Goal: Book appointment/travel/reservation

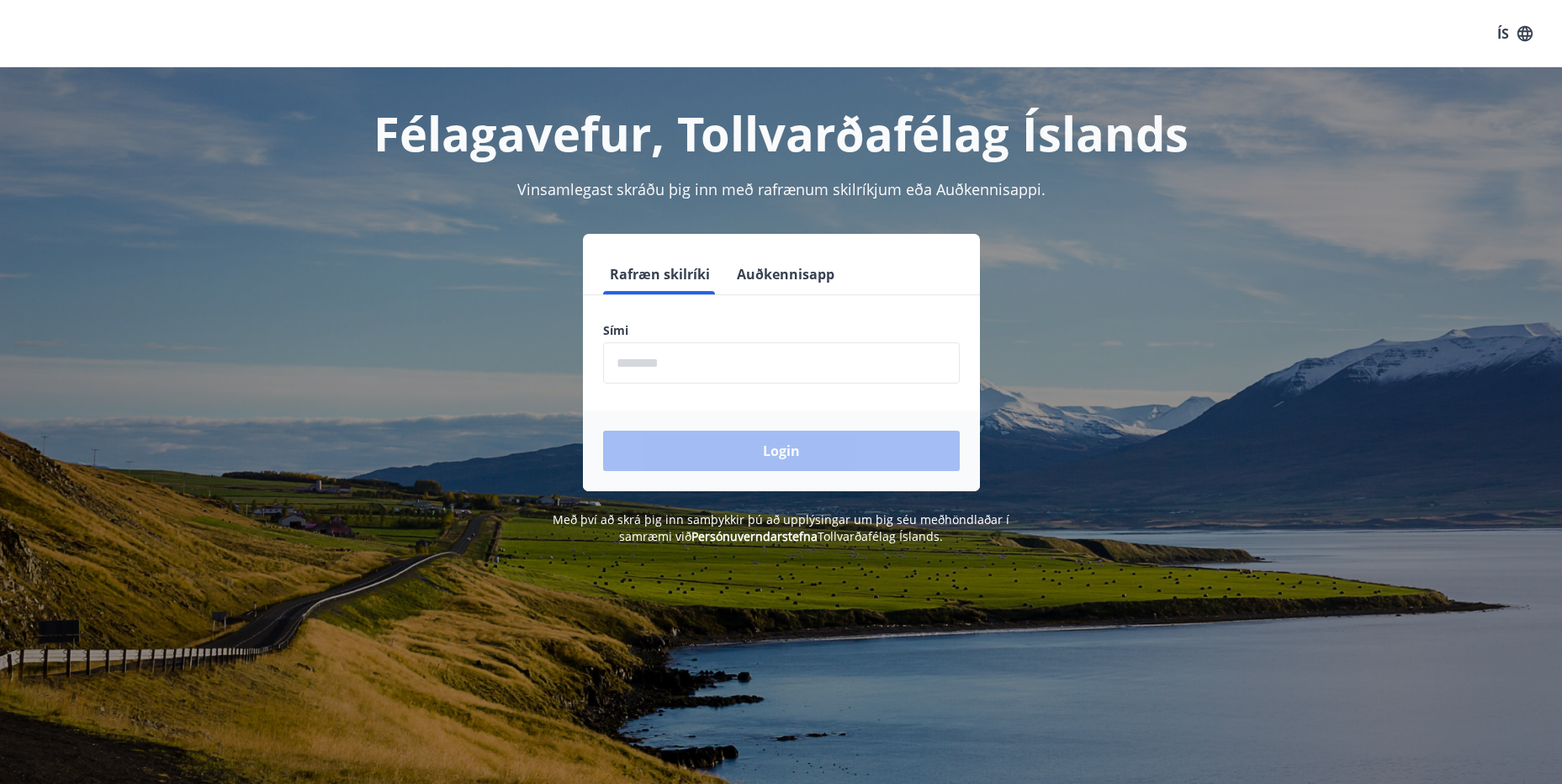
click at [652, 376] on input "phone" at bounding box center [781, 363] width 357 height 41
type input "********"
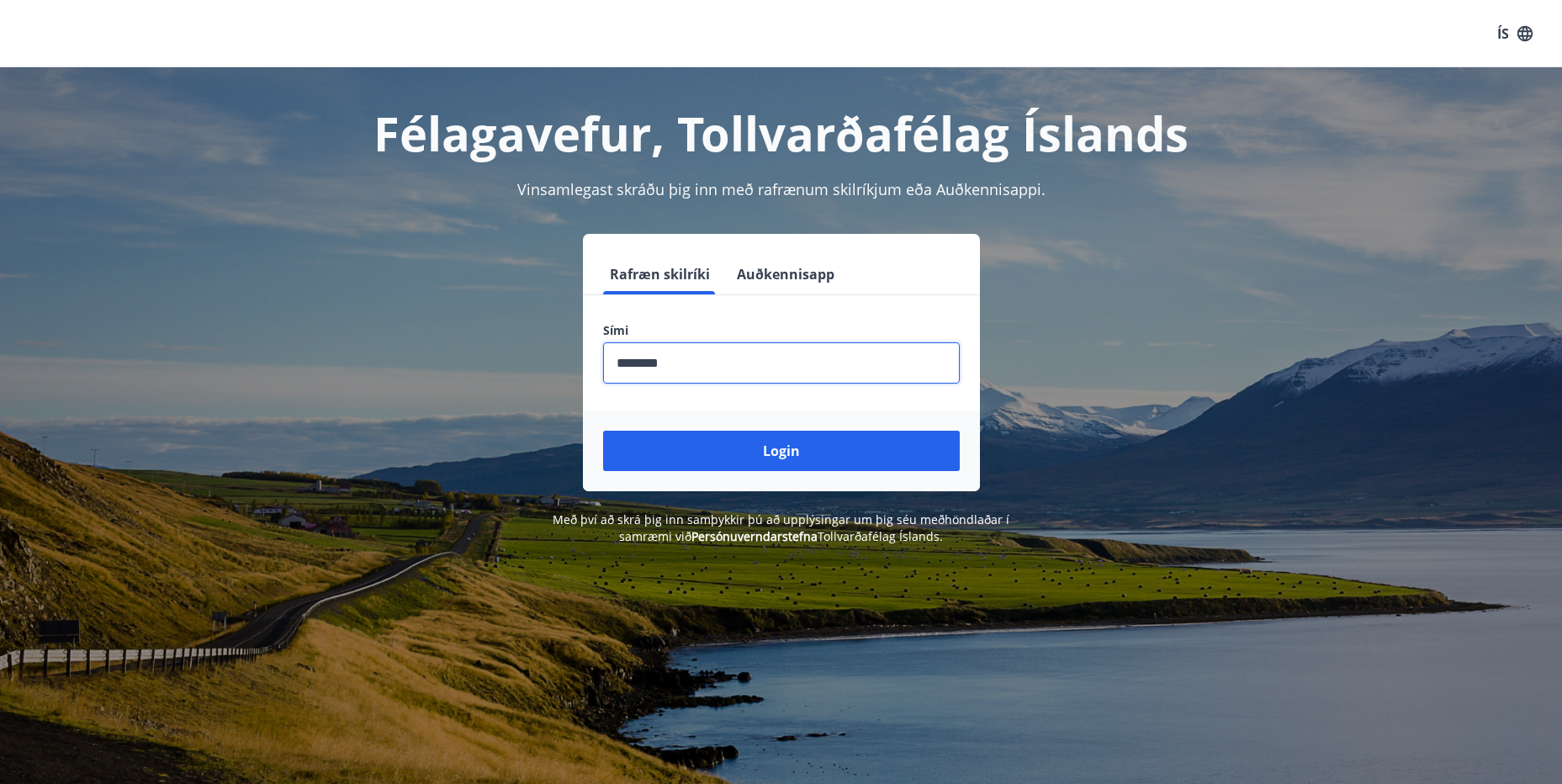
click at [787, 451] on button "Login" at bounding box center [781, 451] width 357 height 41
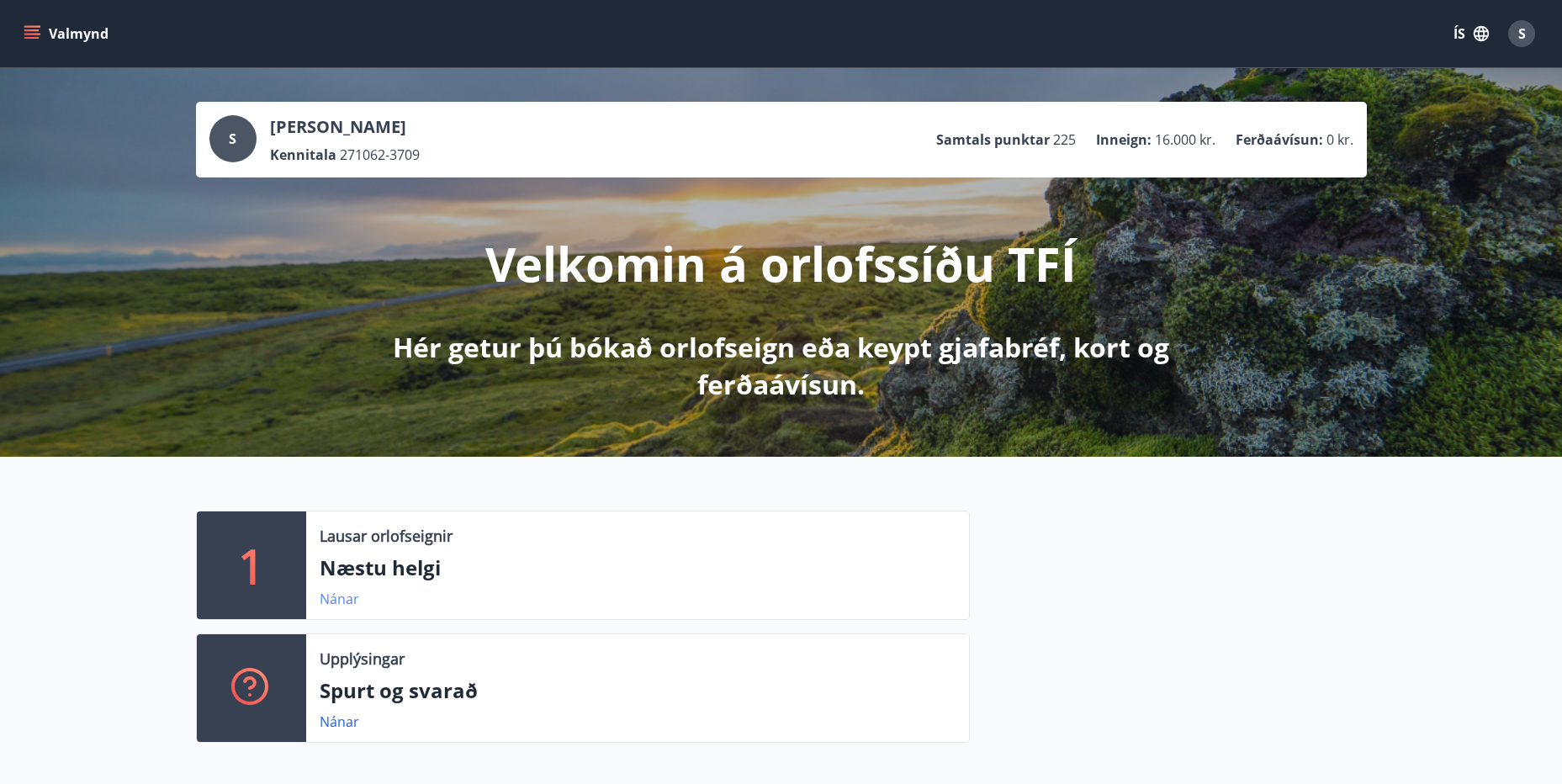
click at [335, 600] on link "Nánar" at bounding box center [340, 598] width 40 height 19
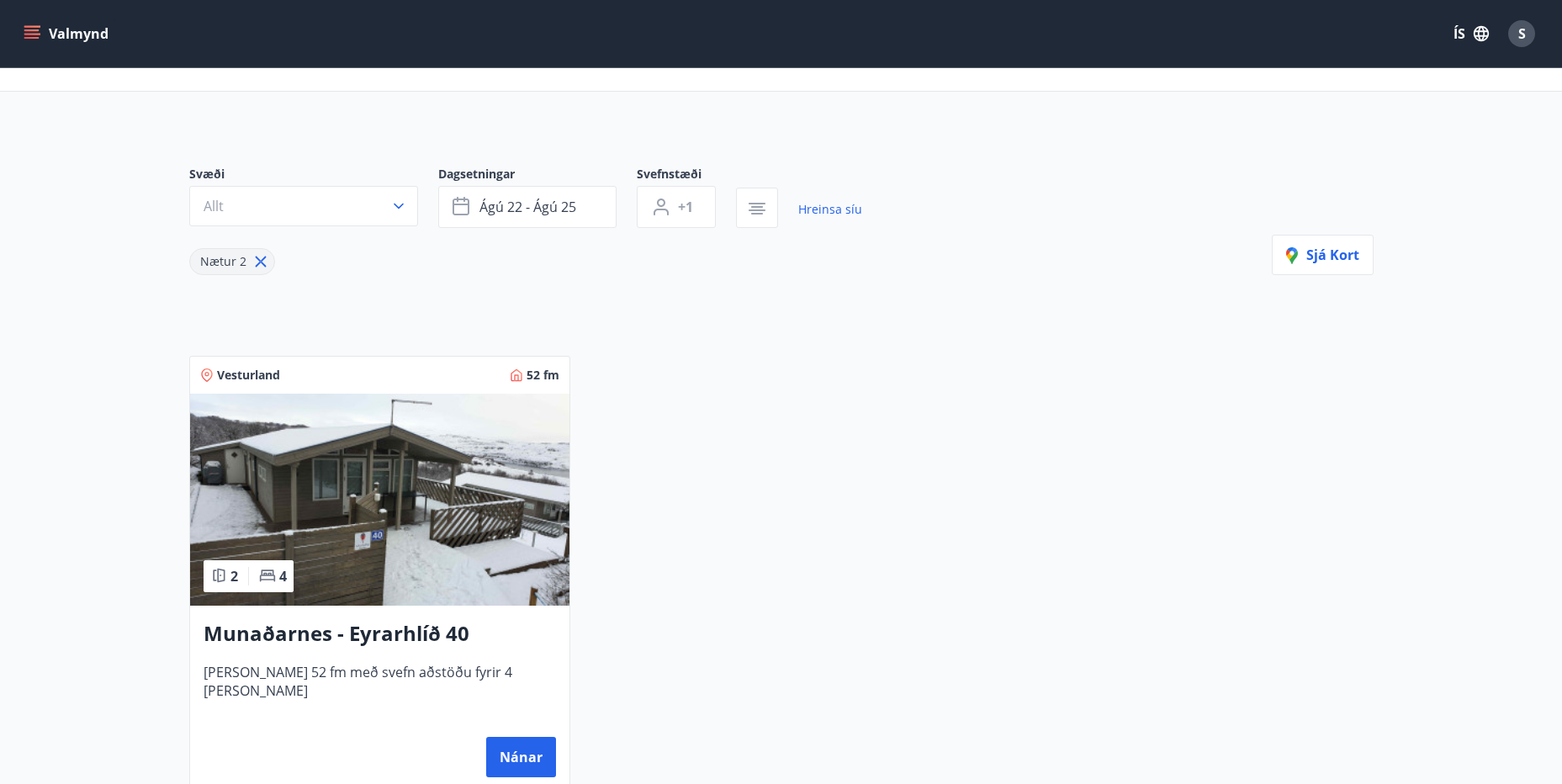
scroll to position [48, 0]
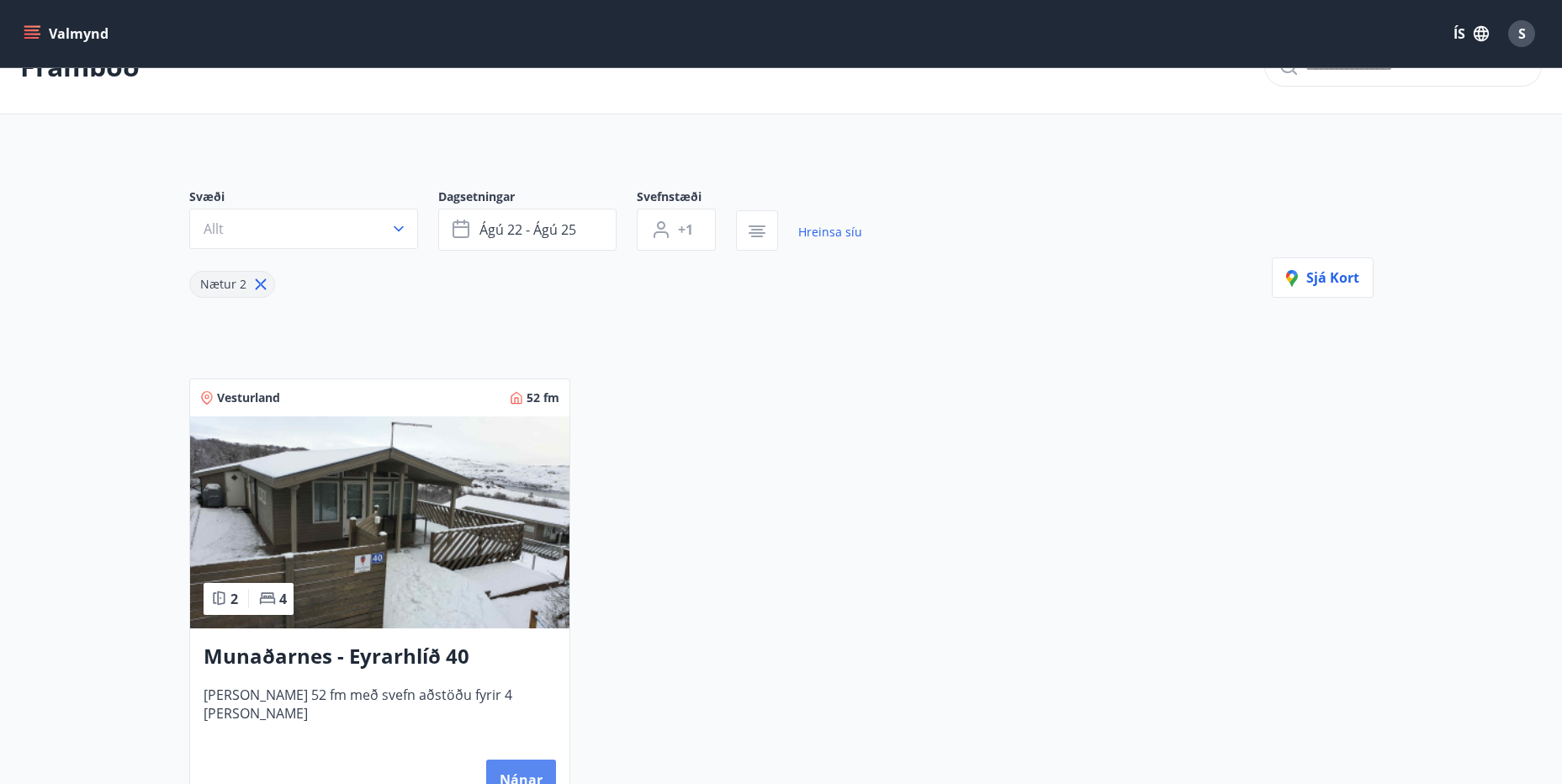
click at [521, 778] on button "Nánar" at bounding box center [520, 779] width 69 height 41
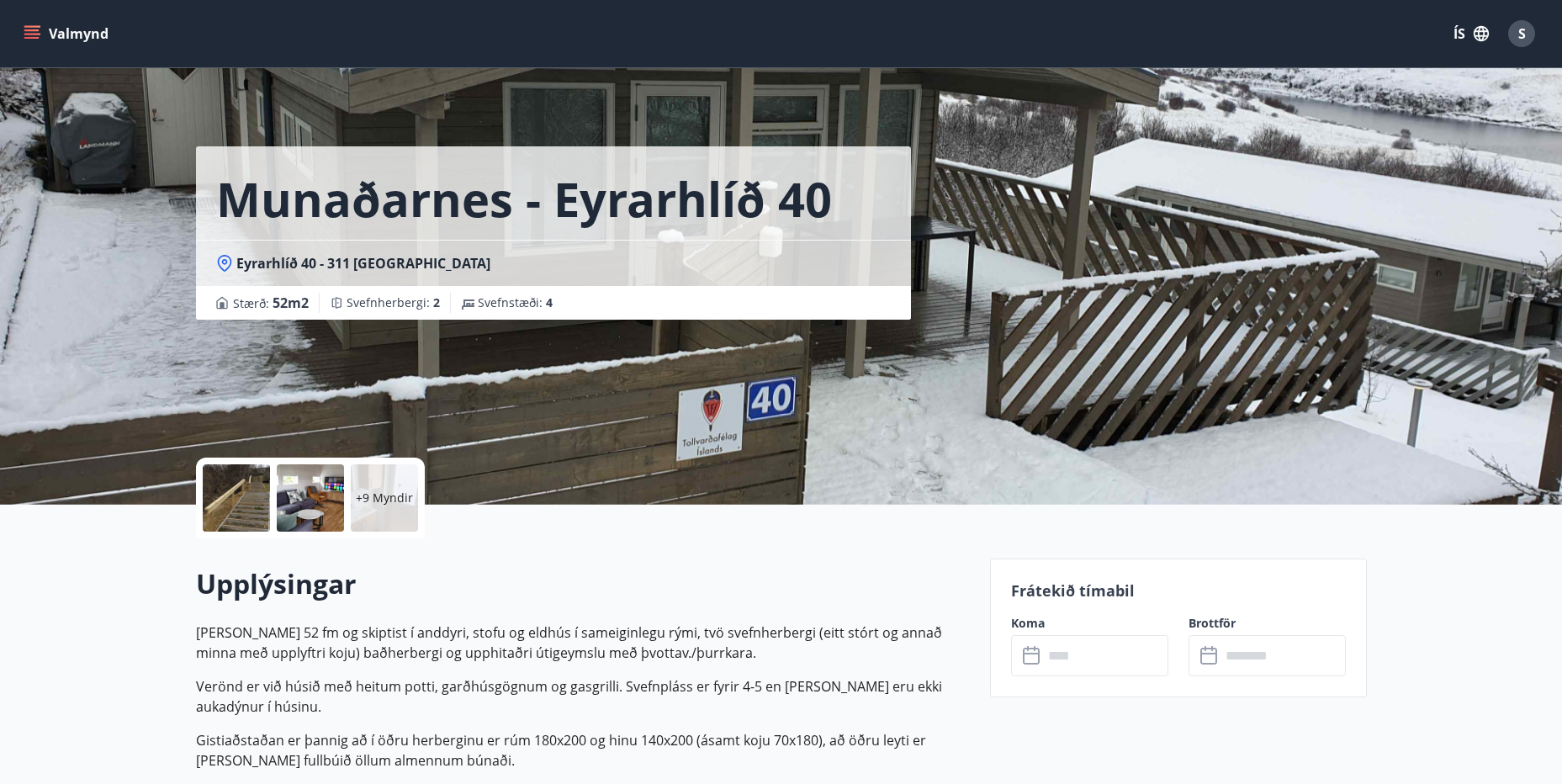
click at [36, 32] on icon "menu" at bounding box center [32, 33] width 17 height 17
click at [575, 390] on div "Munaðarnes - Eyrarhlíð 40 Eyrarhlíð 40 - 311 Borgarfirði Stærð : 52 m2 Svefnher…" at bounding box center [586, 252] width 781 height 505
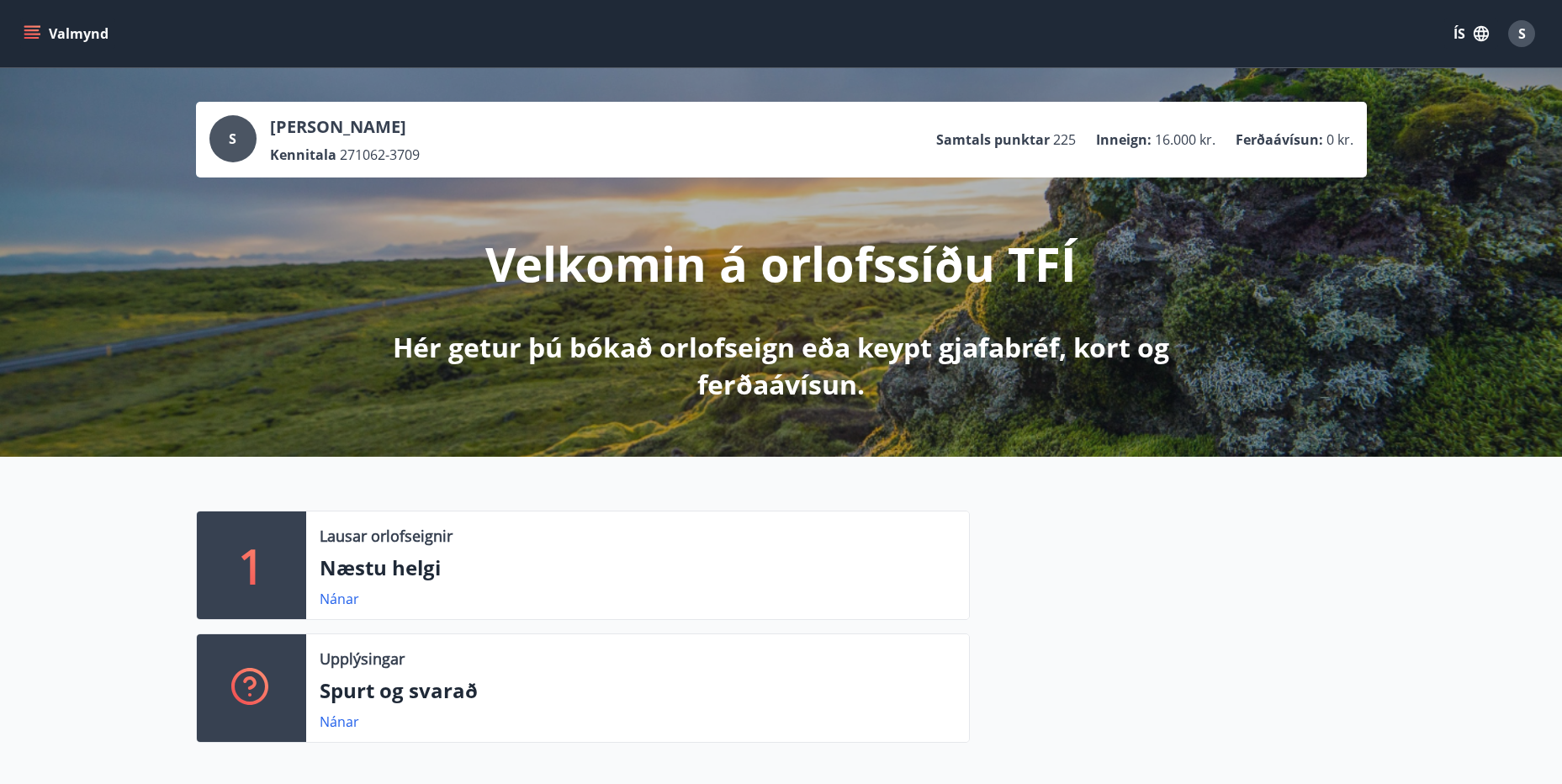
click at [23, 30] on icon "menu" at bounding box center [32, 33] width 17 height 17
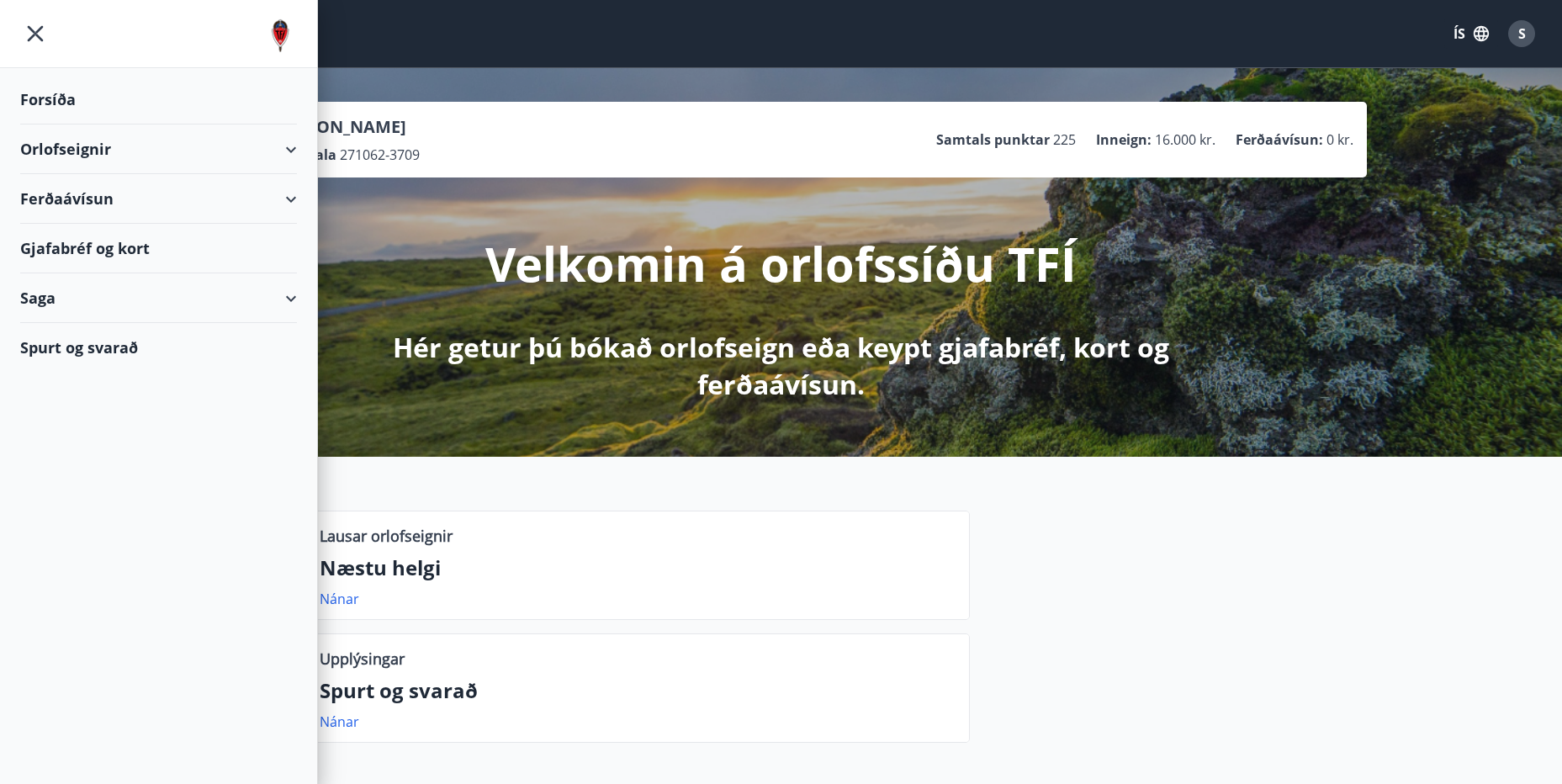
click at [294, 149] on div "Orlofseignir" at bounding box center [158, 149] width 277 height 50
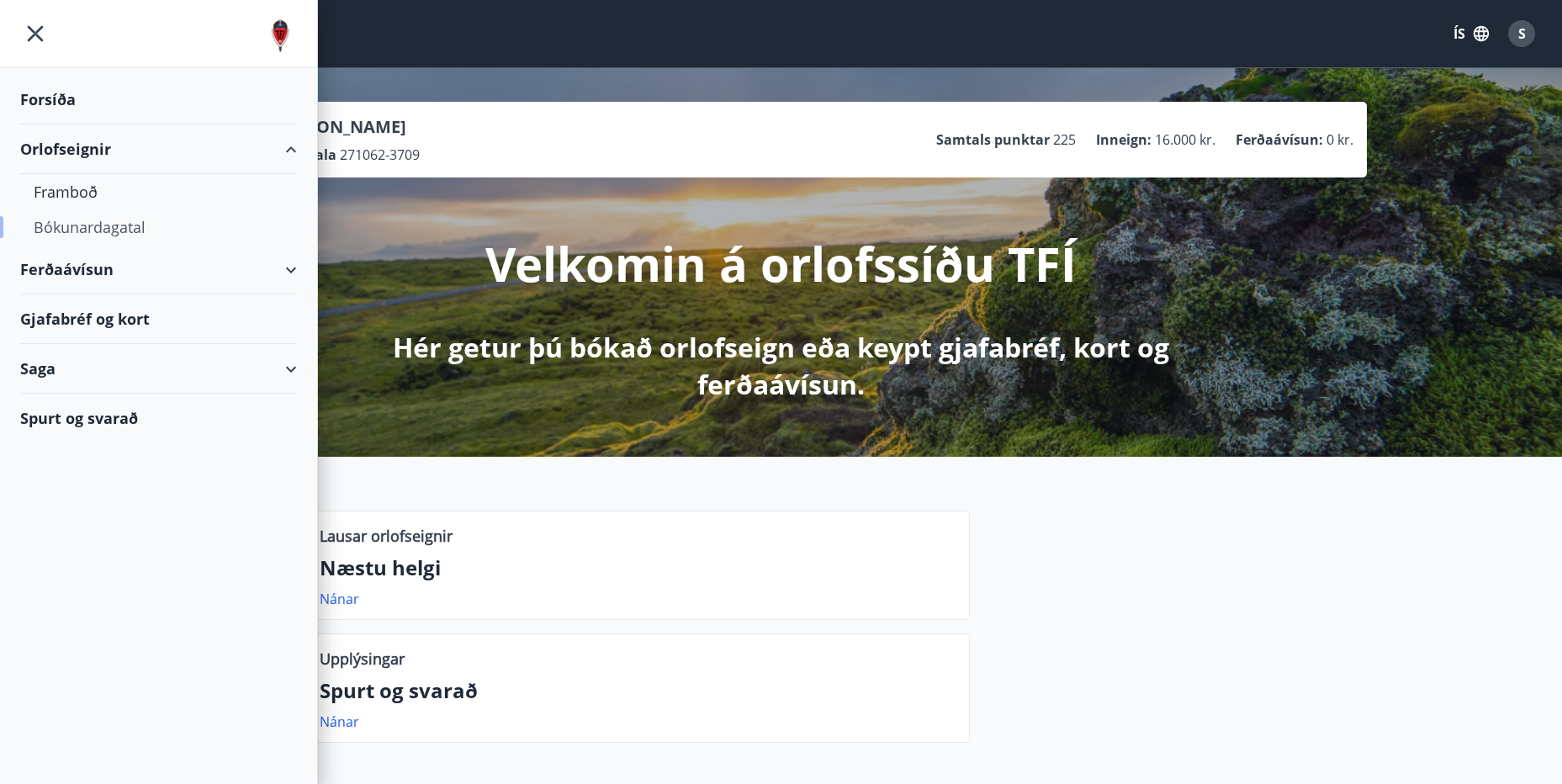
click at [124, 227] on div "Bókunardagatal" at bounding box center [158, 226] width 250 height 35
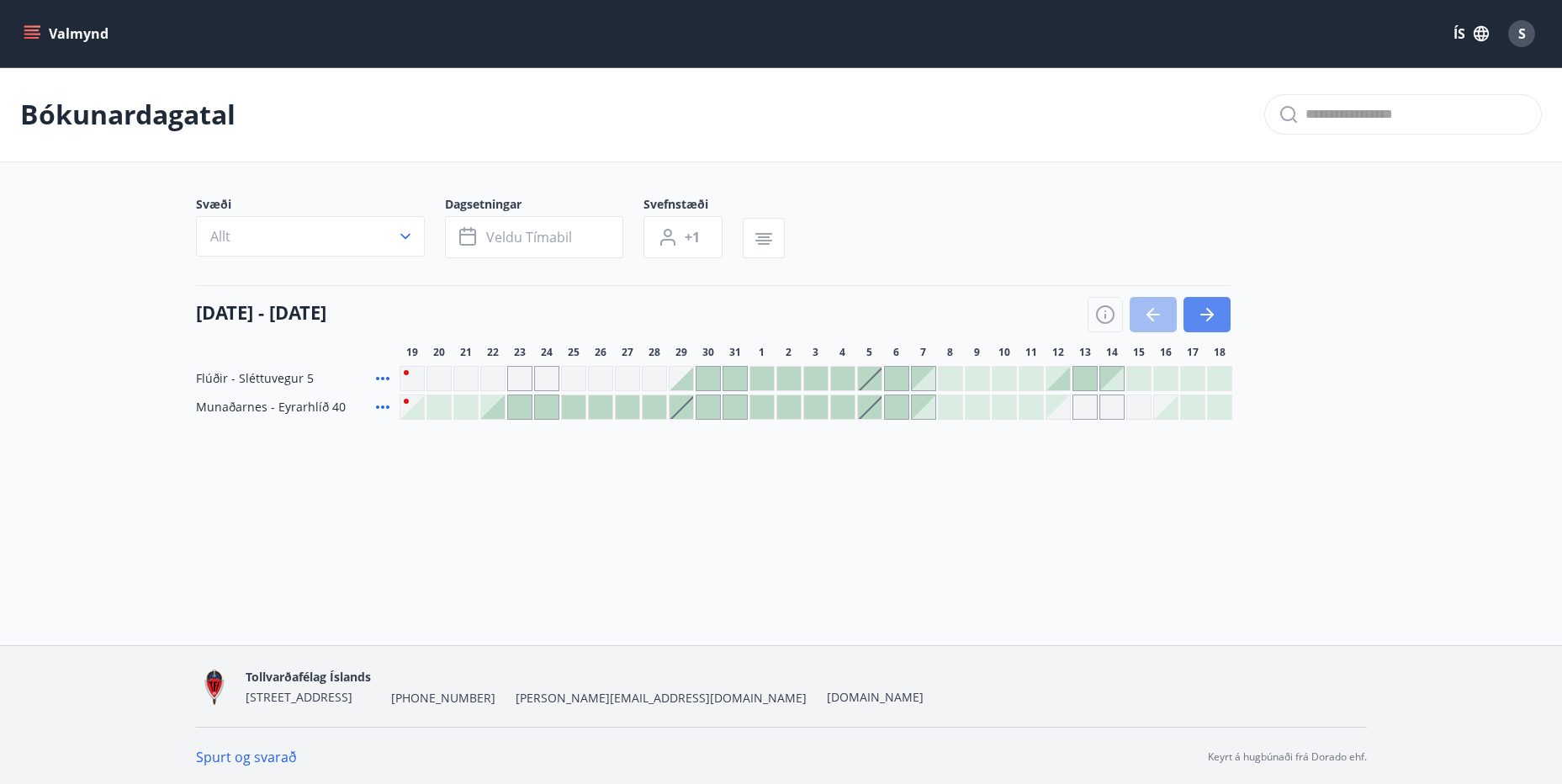
click at [1194, 305] on button "button" at bounding box center [1207, 314] width 47 height 35
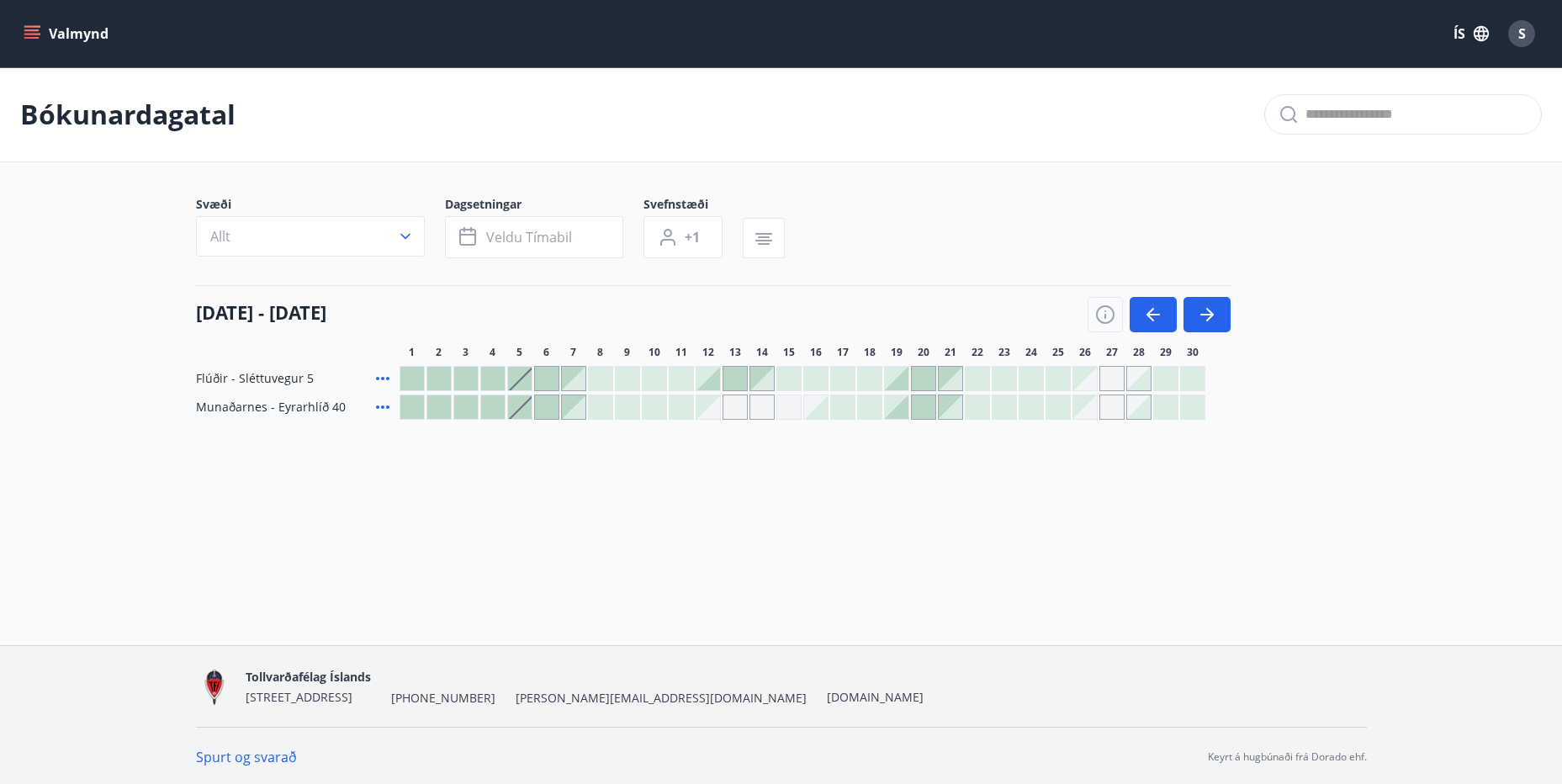
click at [1082, 403] on div "Gráir dagar eru ekki bókanlegir" at bounding box center [1085, 407] width 23 height 23
click at [507, 239] on span "Veldu tímabil" at bounding box center [528, 237] width 86 height 19
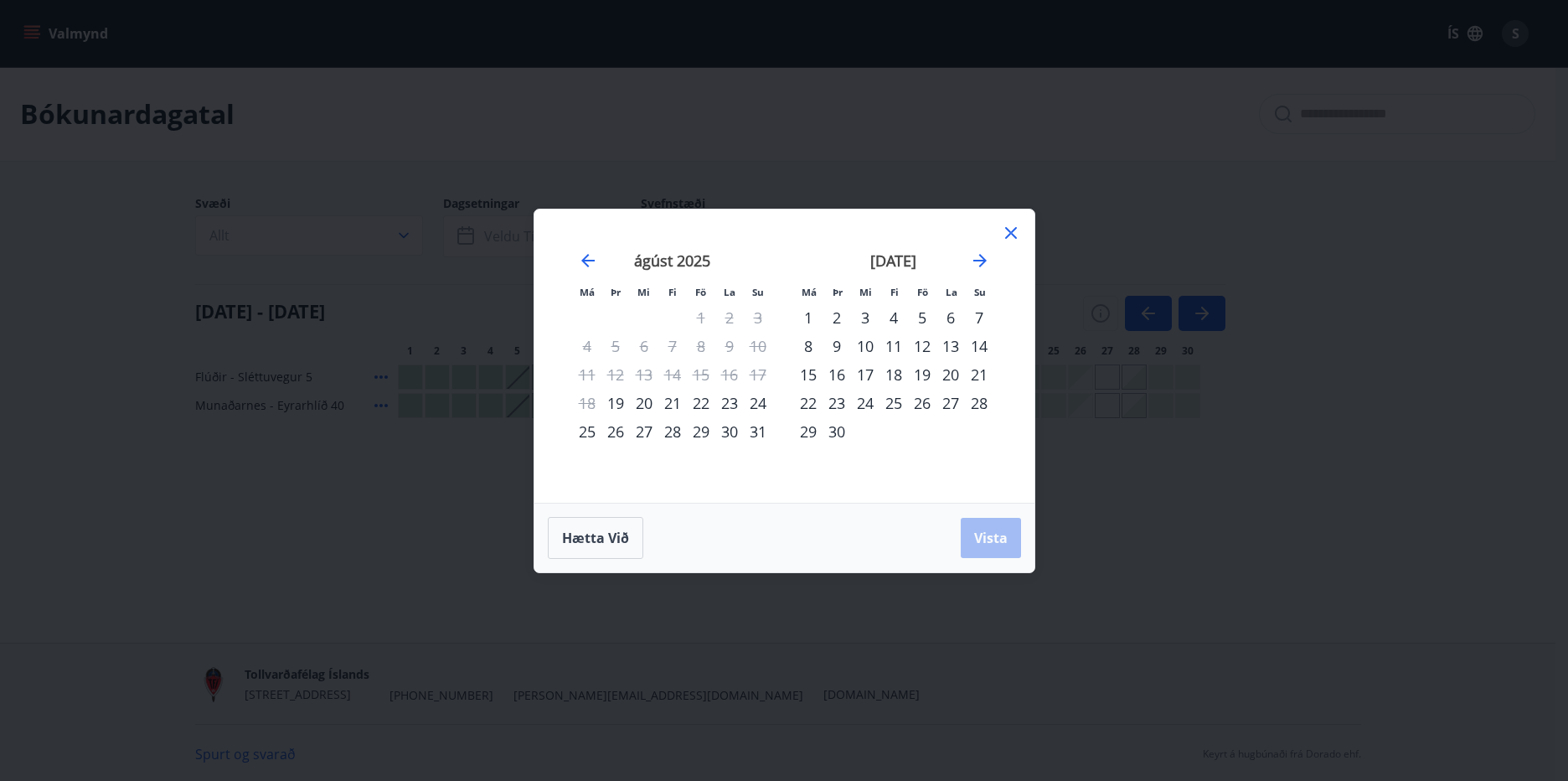
click at [920, 403] on div "26" at bounding box center [923, 403] width 29 height 29
drag, startPoint x: 979, startPoint y: 402, endPoint x: 970, endPoint y: 404, distance: 9.2
click at [977, 401] on div "28" at bounding box center [979, 403] width 29 height 29
click at [996, 526] on button "Vista" at bounding box center [990, 538] width 60 height 40
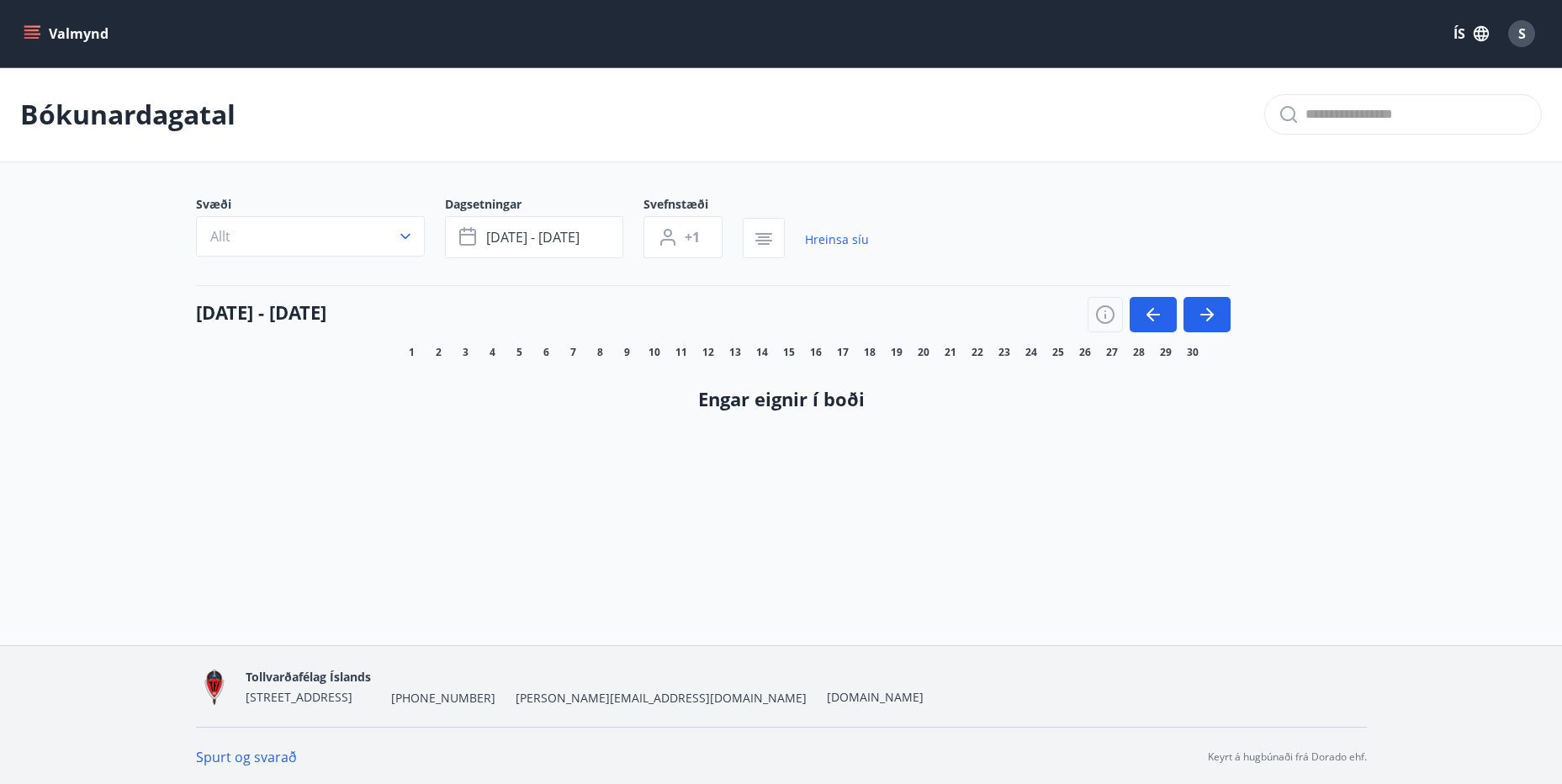
click at [1091, 352] on div "26" at bounding box center [1085, 352] width 25 height 14
click at [508, 223] on button "sep 26 - sep 28" at bounding box center [534, 234] width 178 height 42
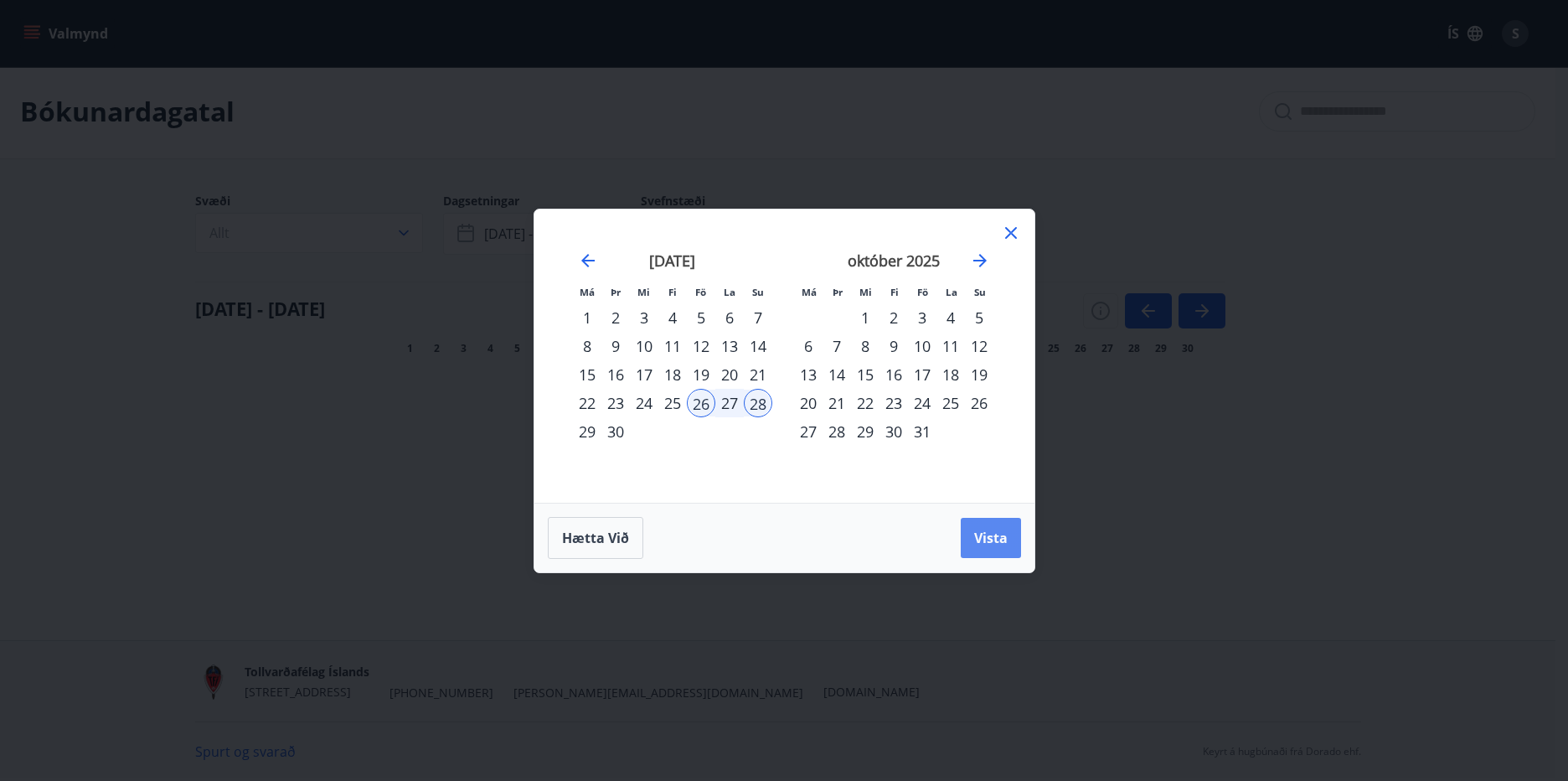
click at [973, 539] on button "Vista" at bounding box center [990, 538] width 60 height 40
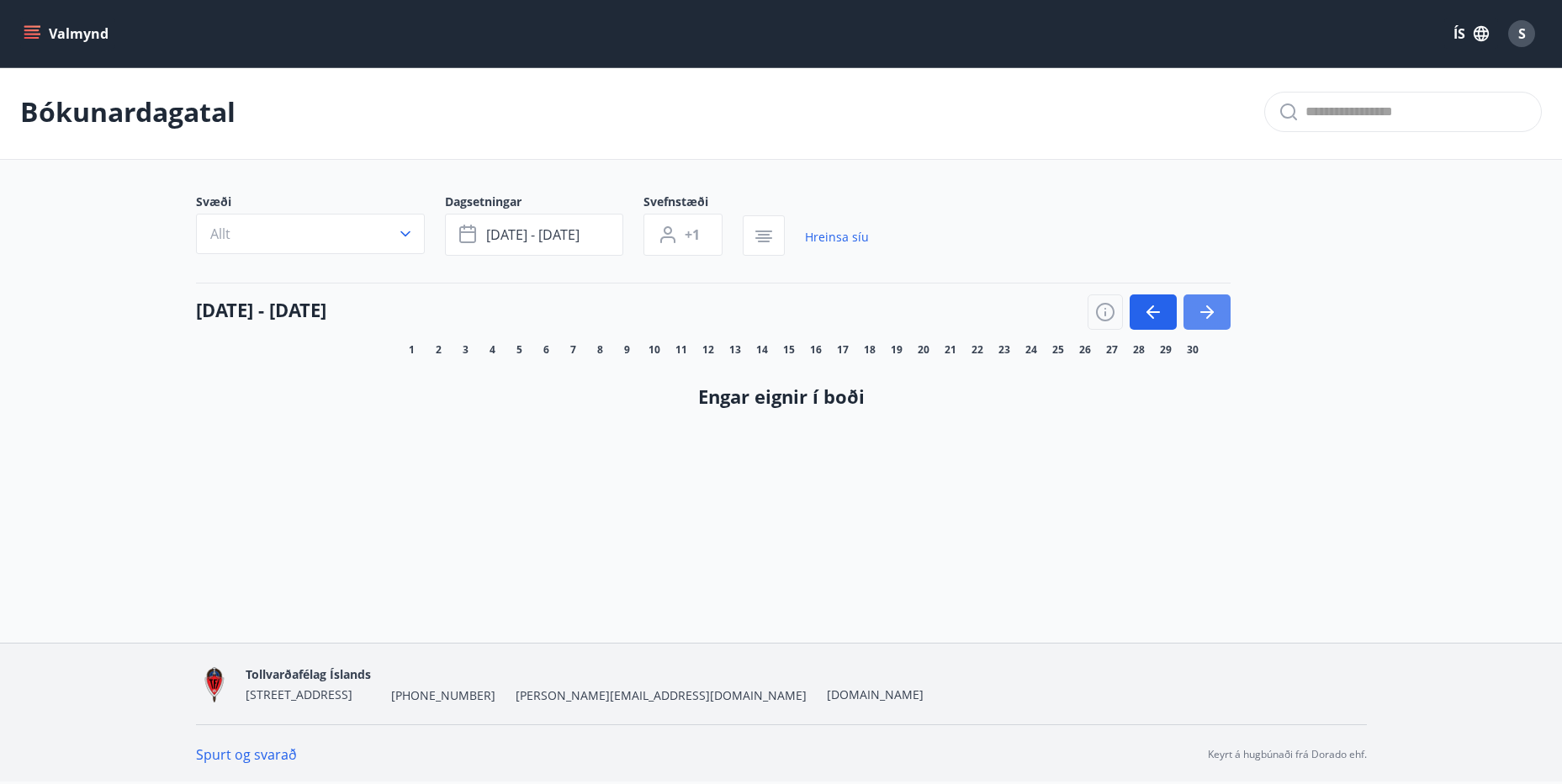
click at [1209, 309] on icon "button" at bounding box center [1210, 312] width 7 height 14
click at [1152, 315] on icon "button" at bounding box center [1153, 312] width 20 height 20
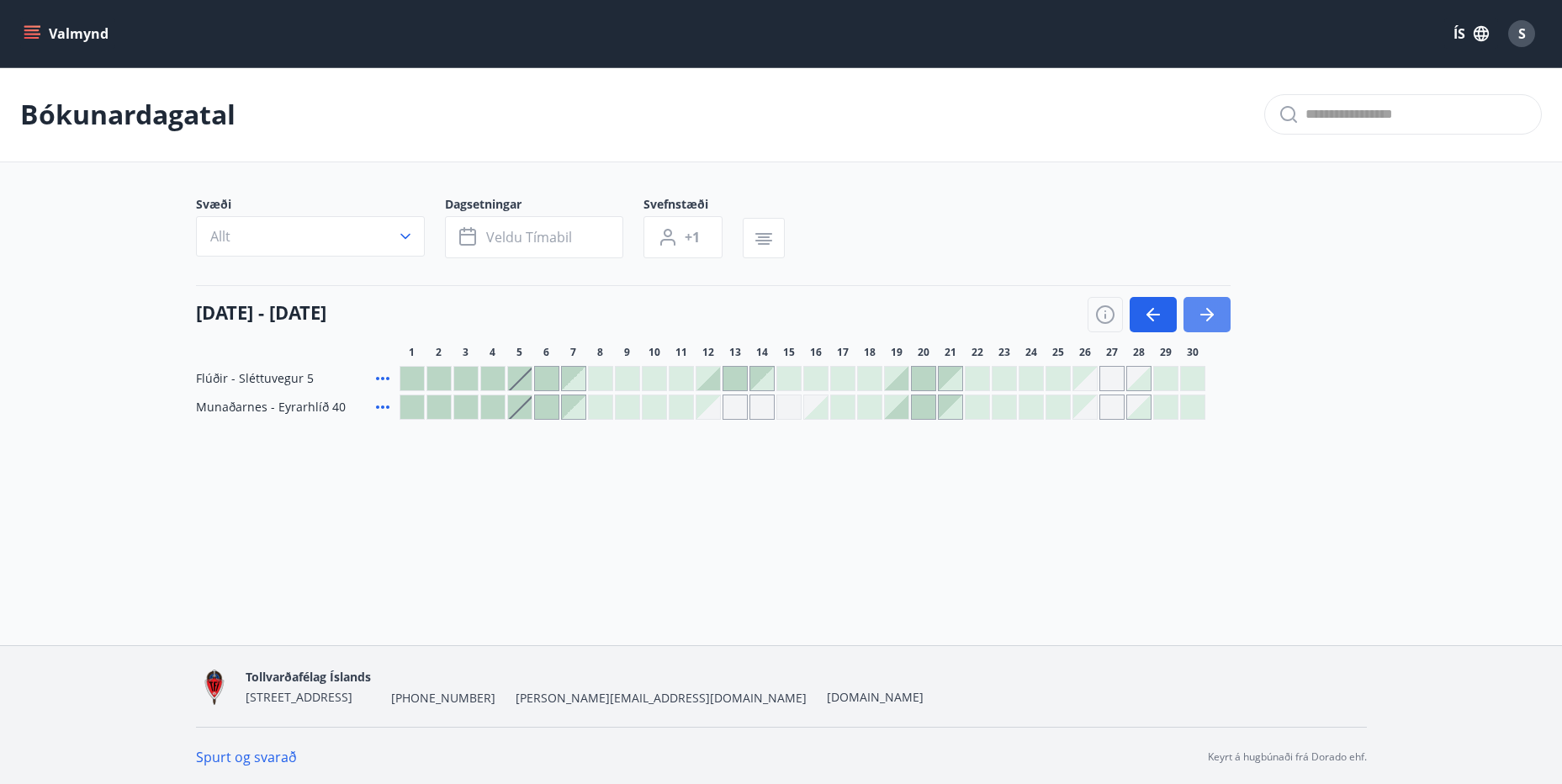
click at [1217, 315] on icon "button" at bounding box center [1207, 315] width 20 height 20
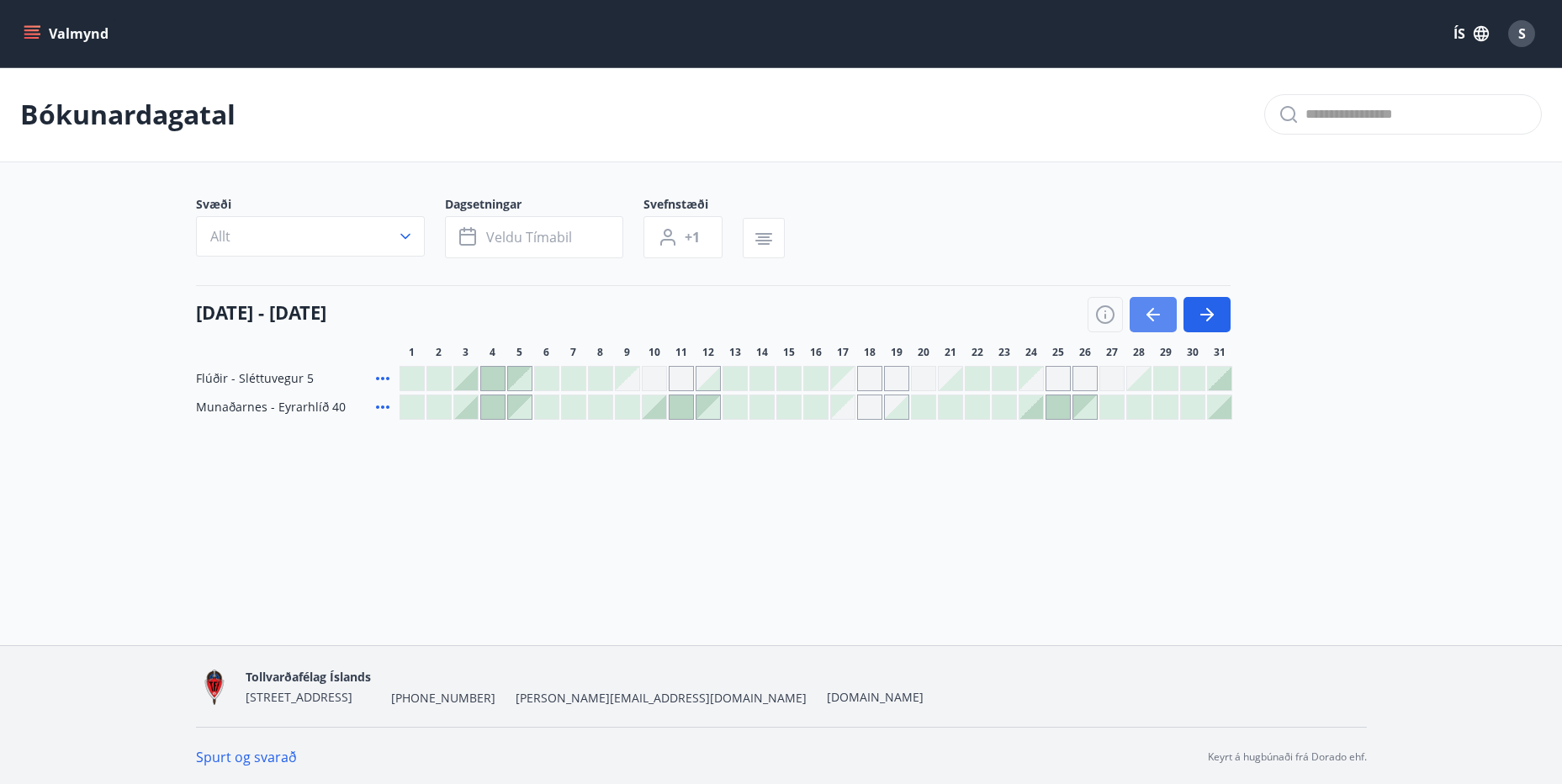
click at [1151, 312] on icon "button" at bounding box center [1153, 315] width 20 height 20
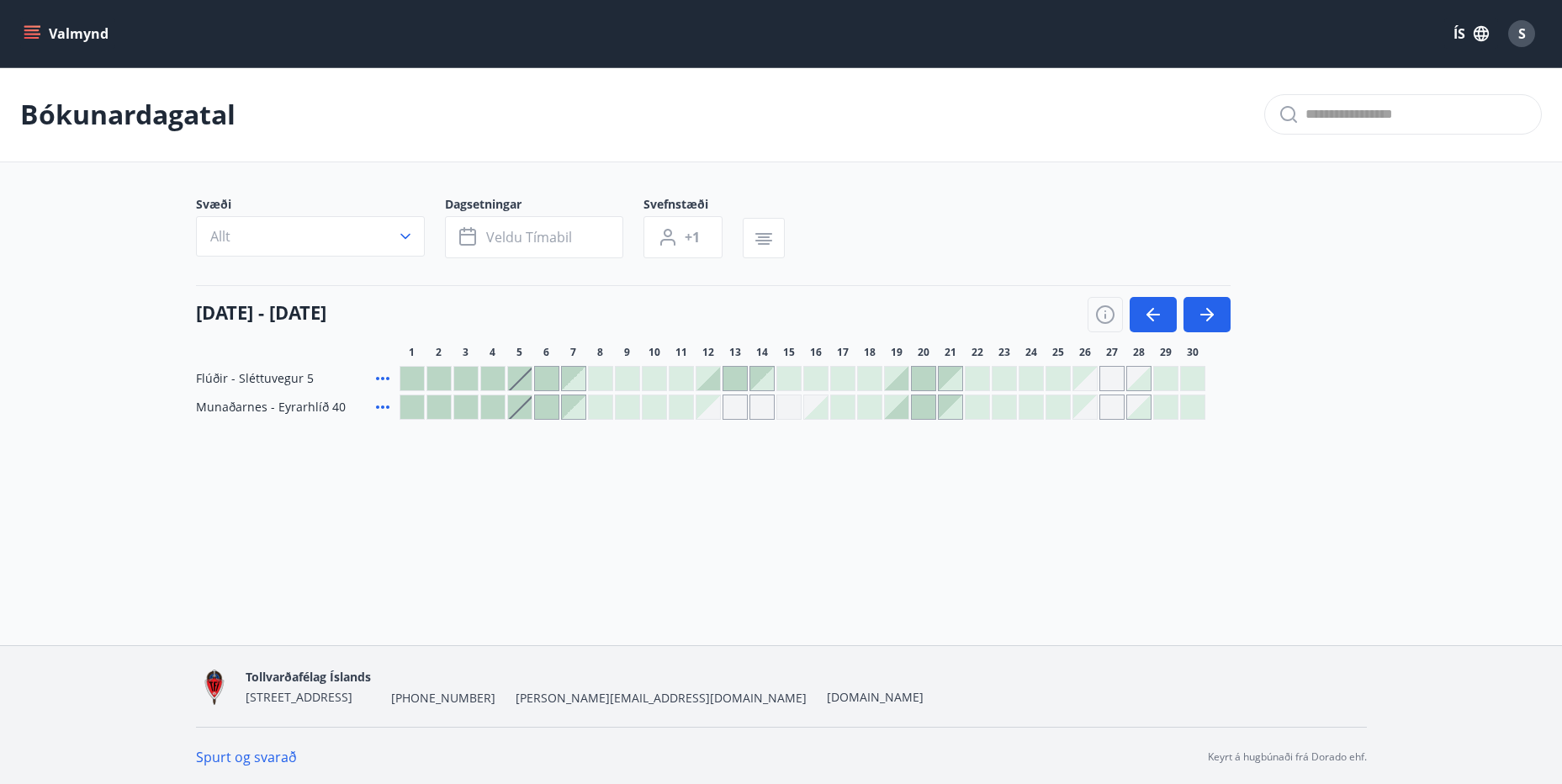
scroll to position [3, 0]
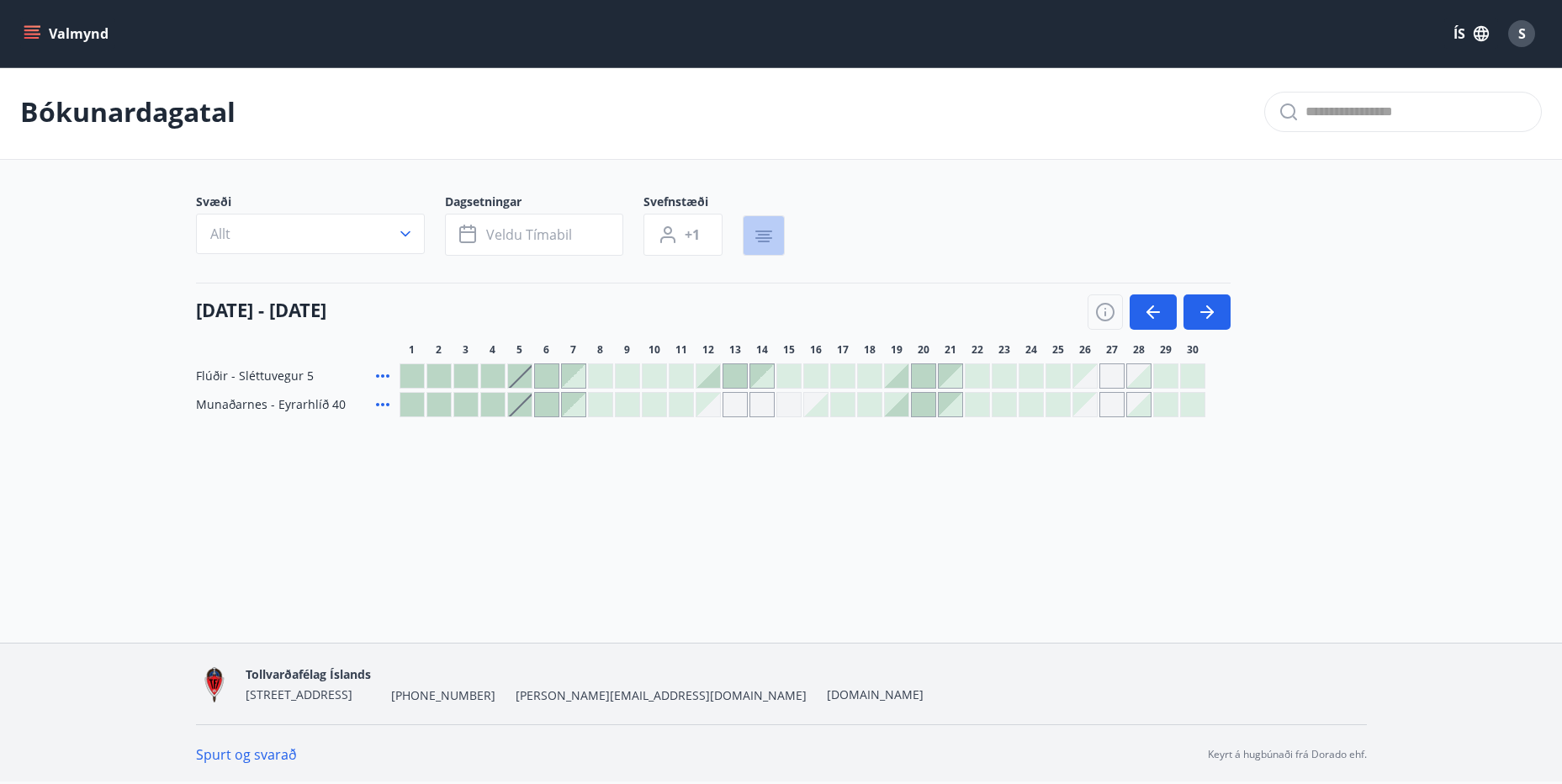
click at [768, 241] on icon "button" at bounding box center [763, 242] width 12 height 2
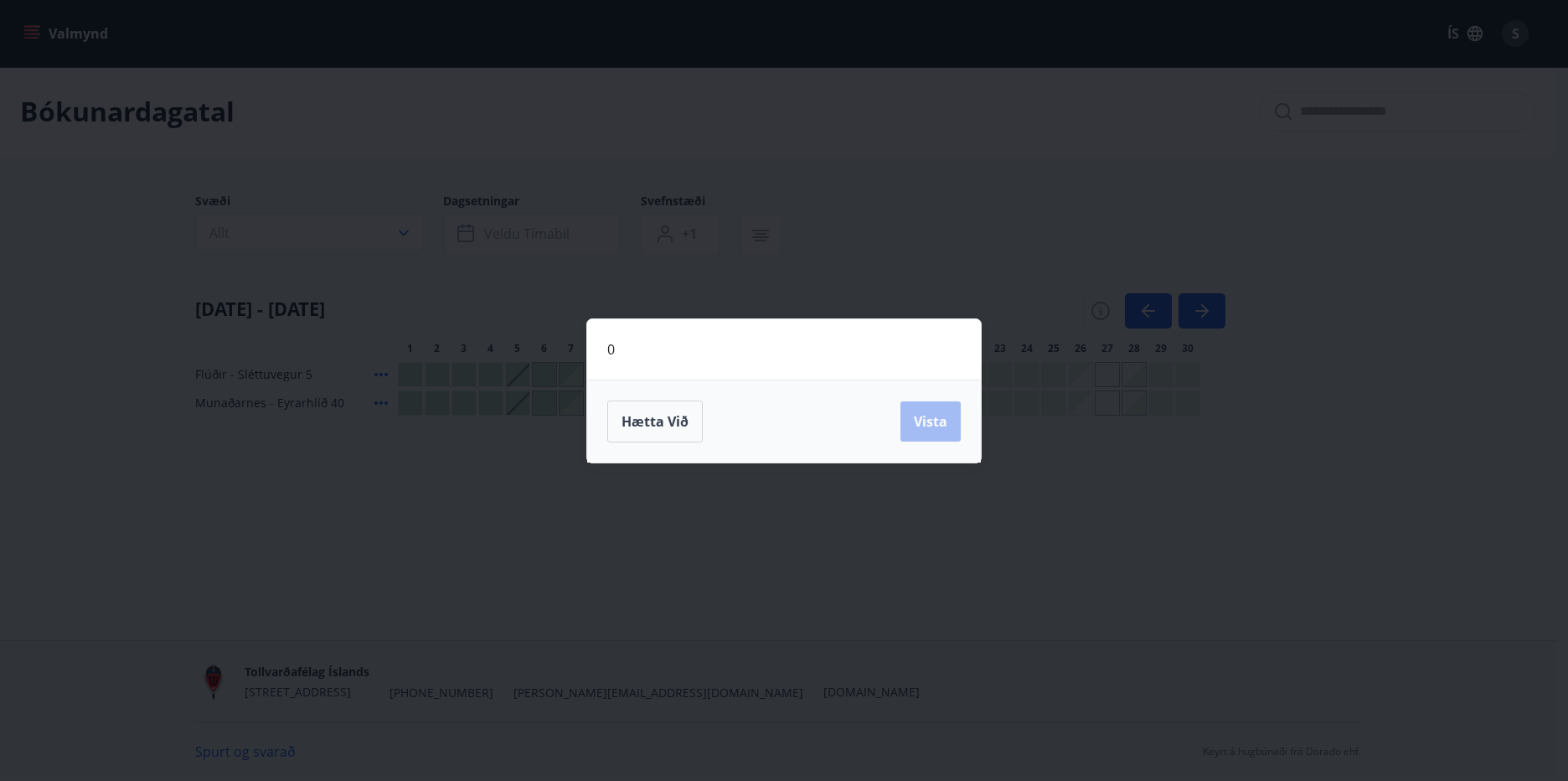
click at [935, 425] on div "Hætta við Vista" at bounding box center [784, 421] width 354 height 42
click at [898, 186] on div "0 Hætta við Vista" at bounding box center [784, 390] width 1568 height 781
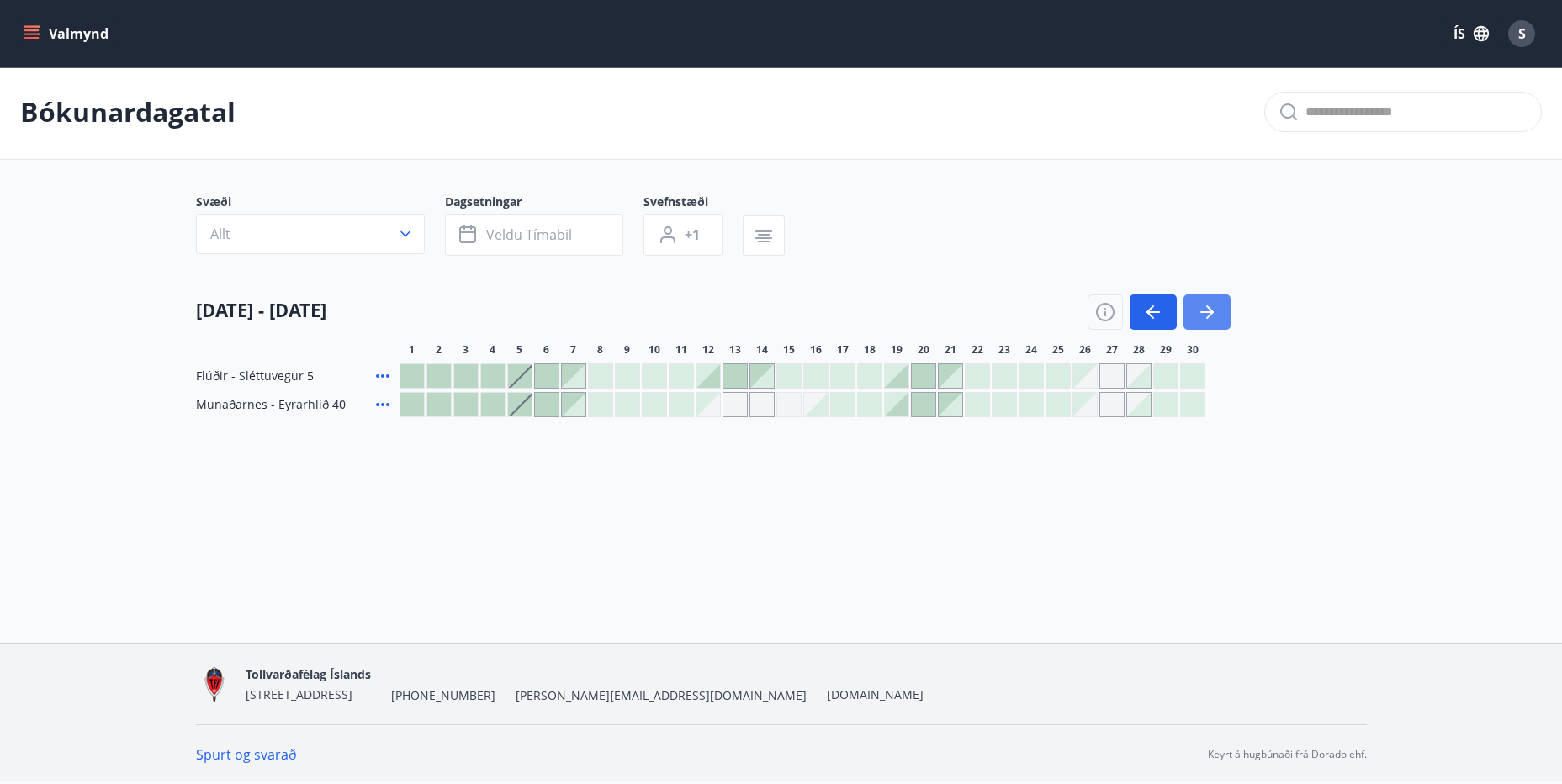
click at [1210, 310] on icon "button" at bounding box center [1210, 312] width 7 height 14
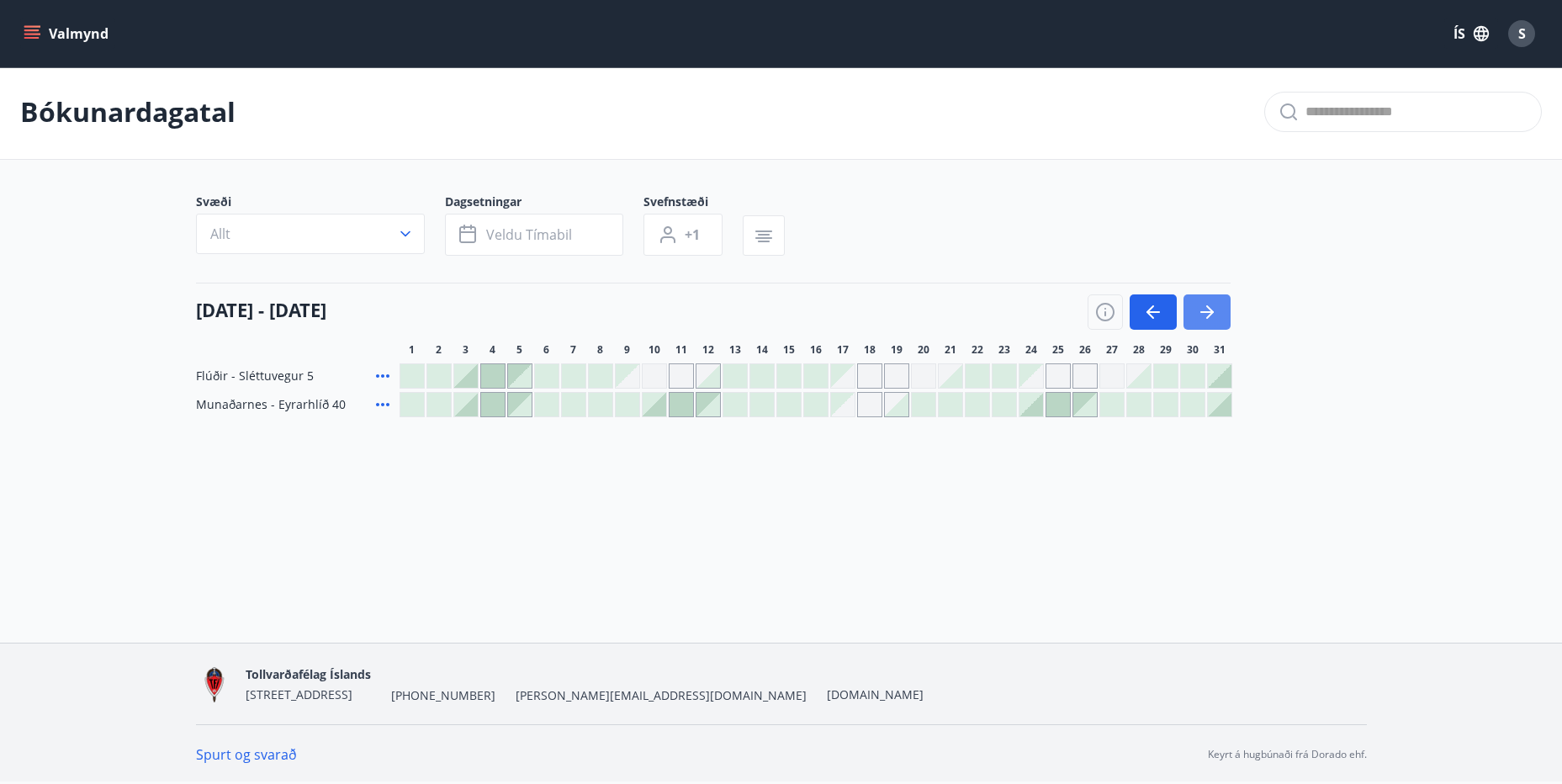
click at [1209, 314] on icon "button" at bounding box center [1207, 312] width 20 height 20
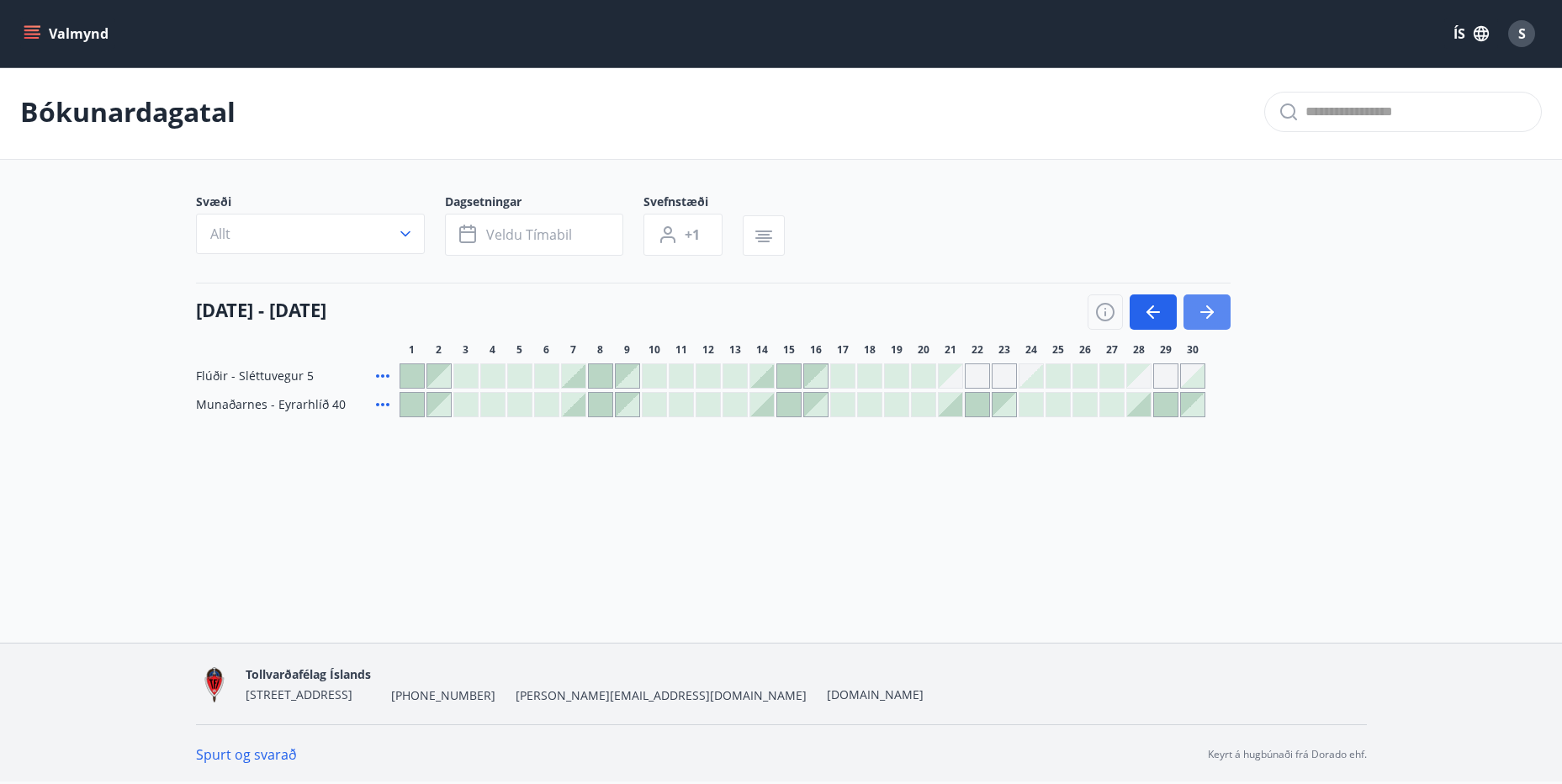
click at [1217, 305] on button "button" at bounding box center [1207, 312] width 47 height 35
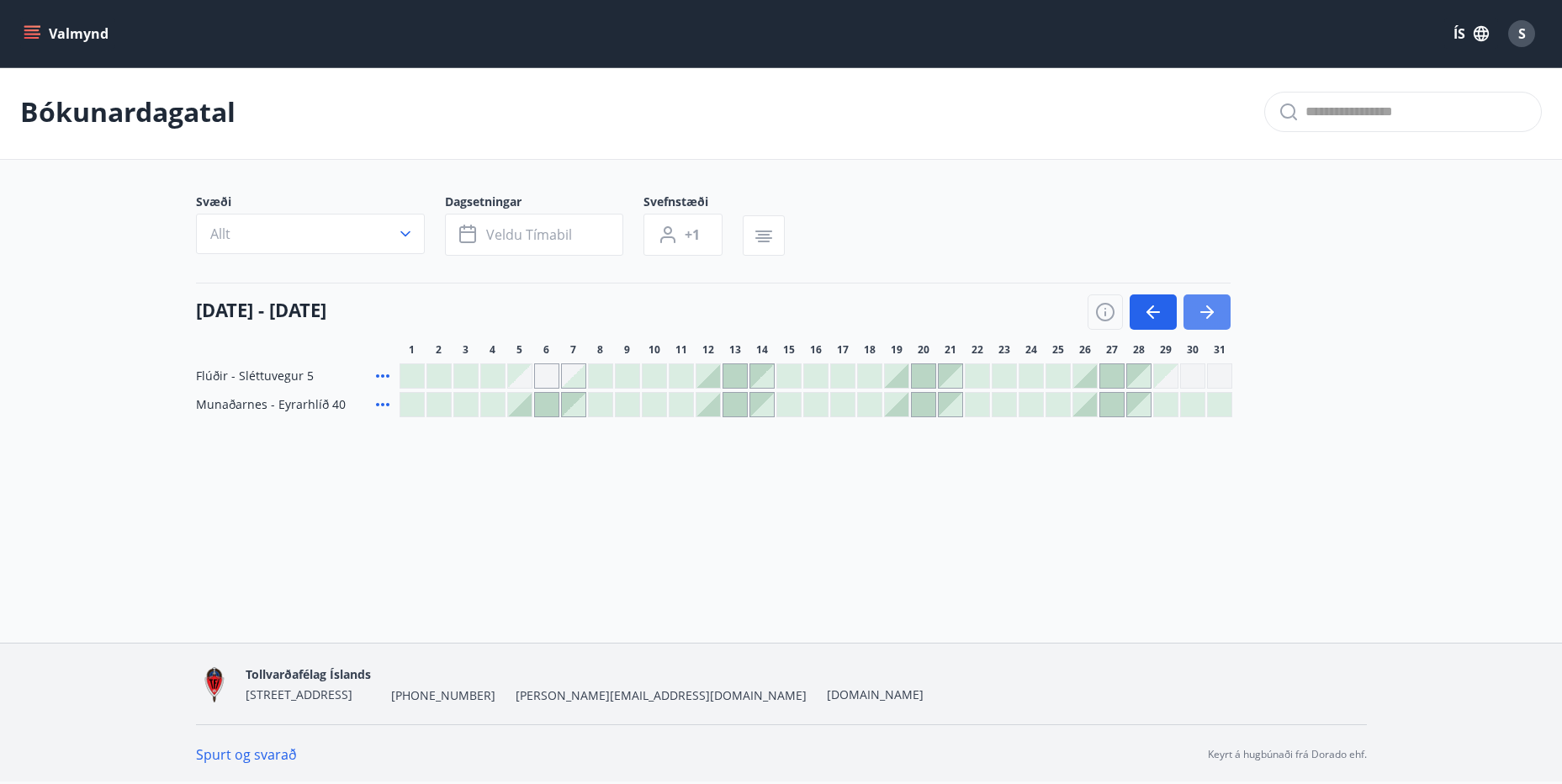
click at [1219, 305] on button "button" at bounding box center [1207, 312] width 47 height 35
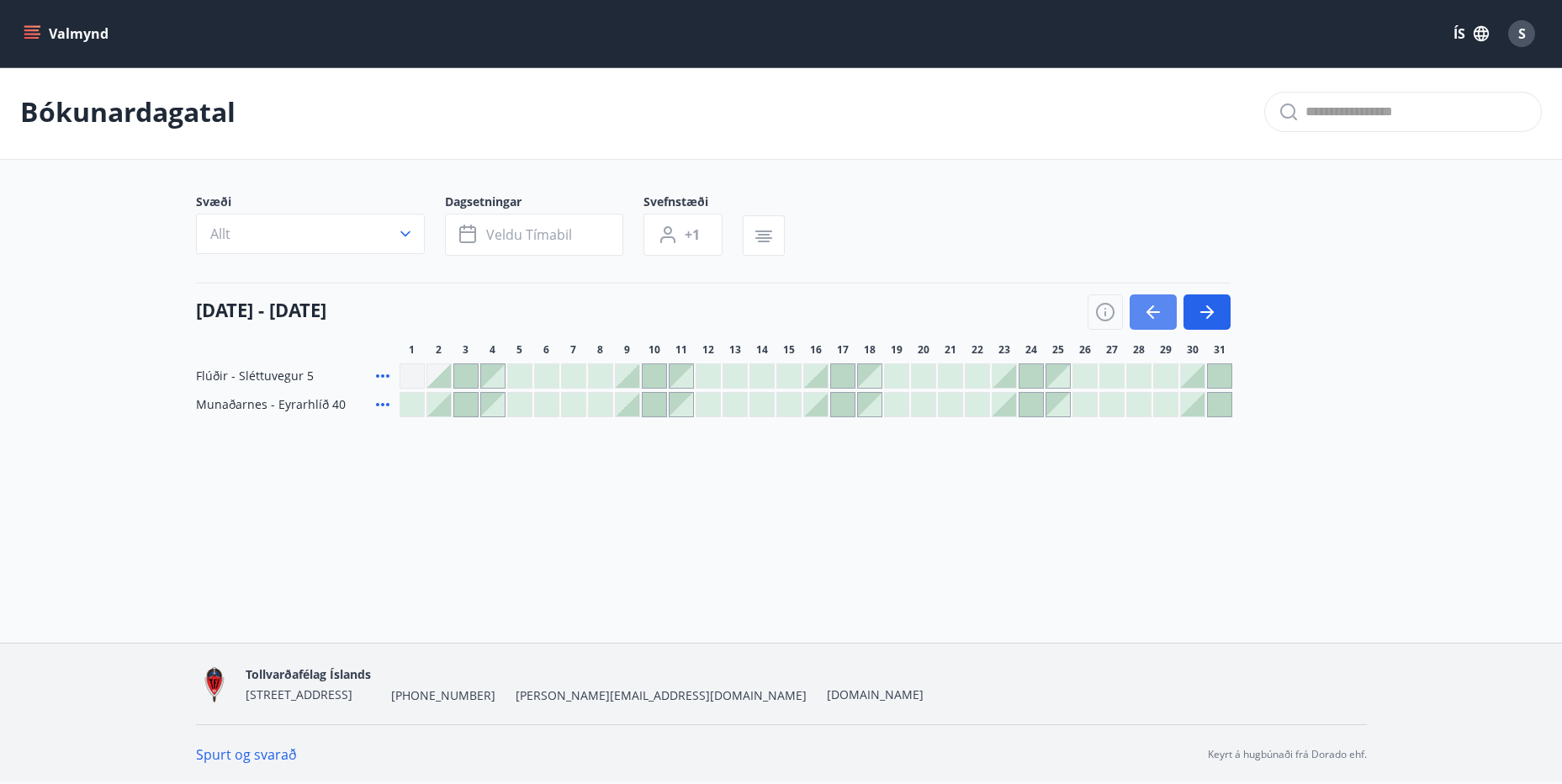
click at [1148, 307] on icon "button" at bounding box center [1153, 312] width 20 height 20
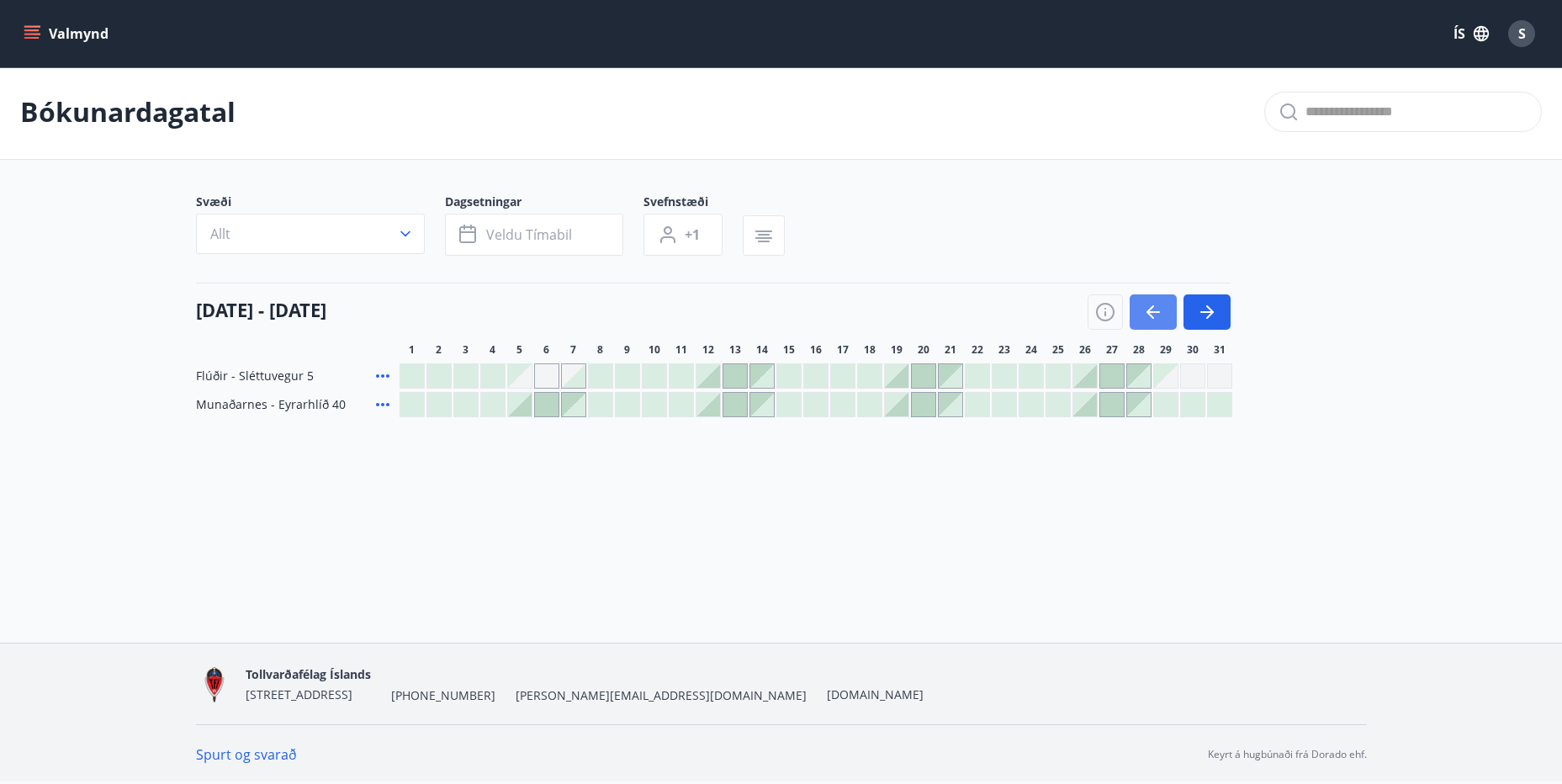
click at [1153, 304] on icon "button" at bounding box center [1153, 312] width 20 height 20
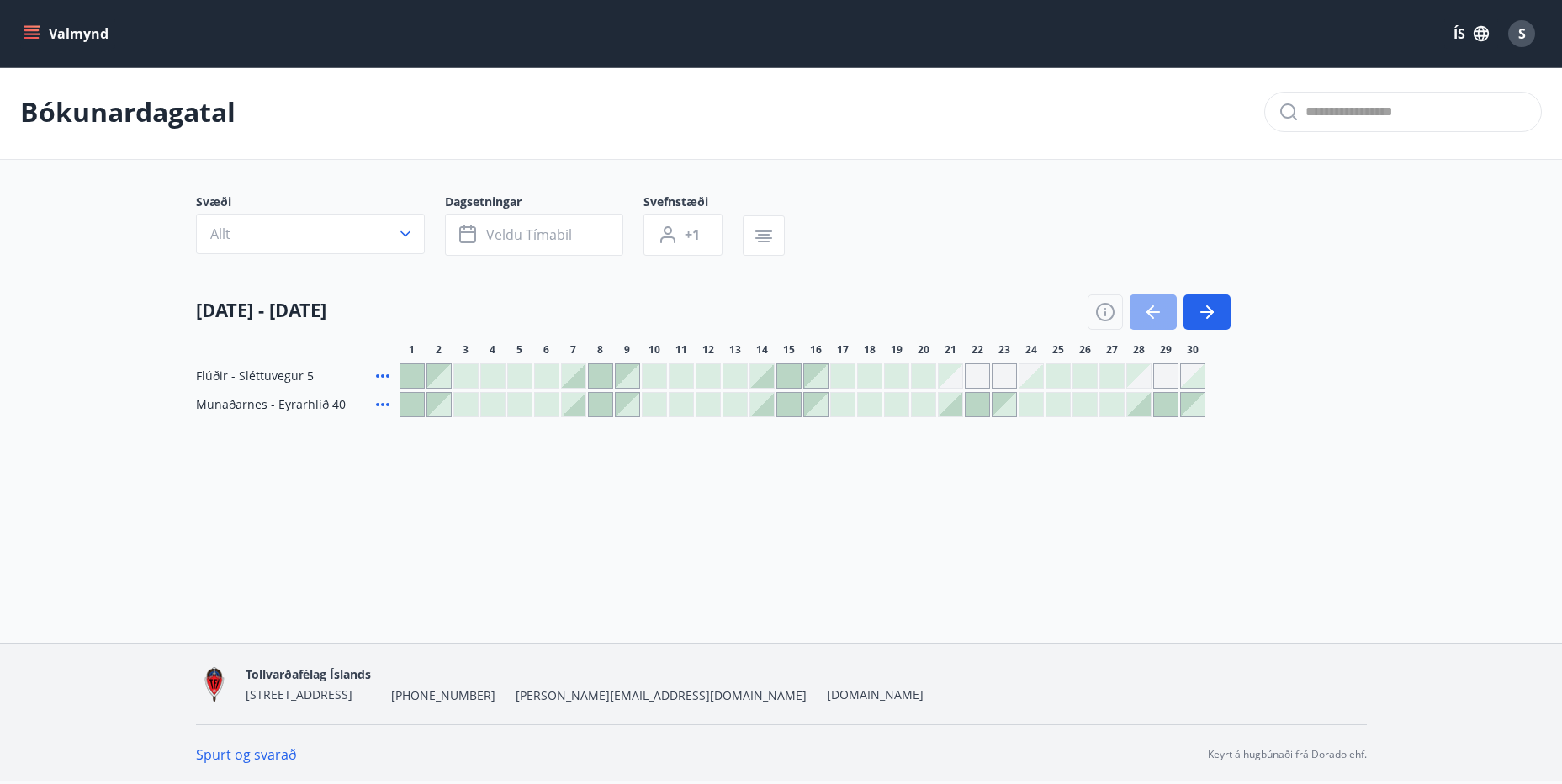
click at [1146, 310] on icon "button" at bounding box center [1153, 312] width 20 height 20
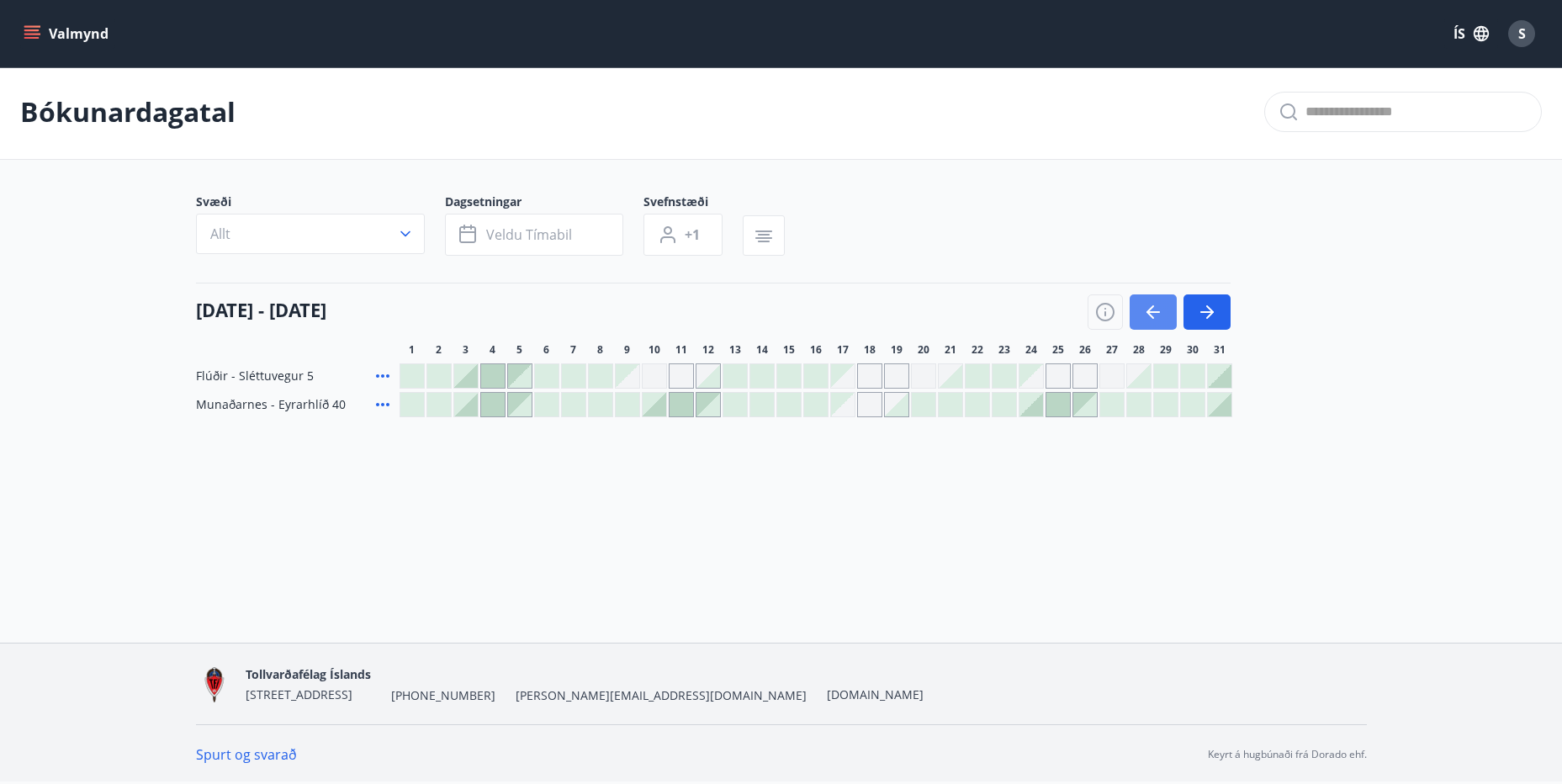
click at [1157, 312] on icon "button" at bounding box center [1153, 312] width 14 height 2
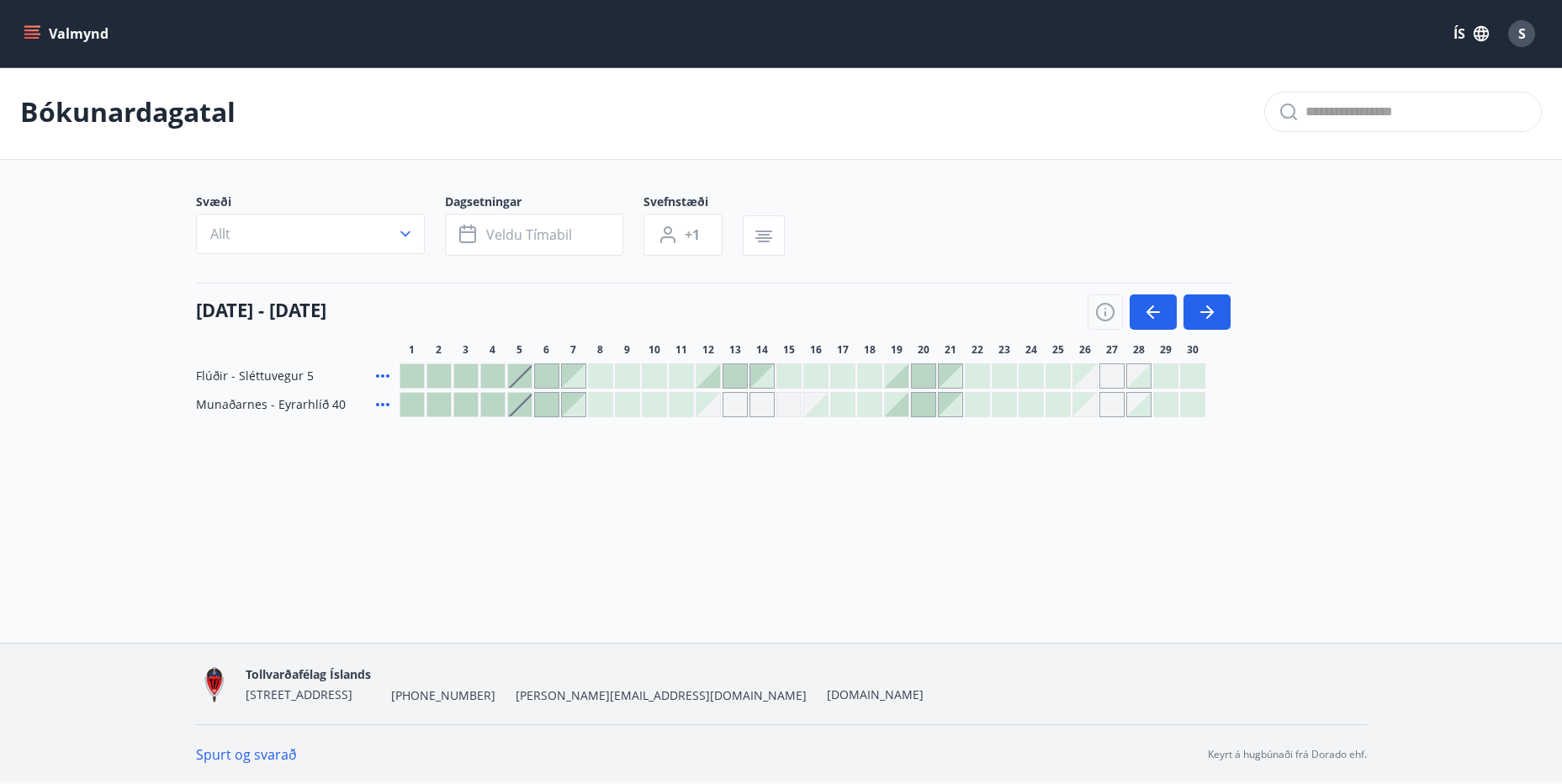
drag, startPoint x: 1103, startPoint y: 398, endPoint x: 1085, endPoint y: 415, distance: 24.8
click at [1103, 398] on div "Gráir dagar eru ekki bókanlegir" at bounding box center [1112, 405] width 25 height 25
click at [1144, 401] on div at bounding box center [1139, 405] width 23 height 23
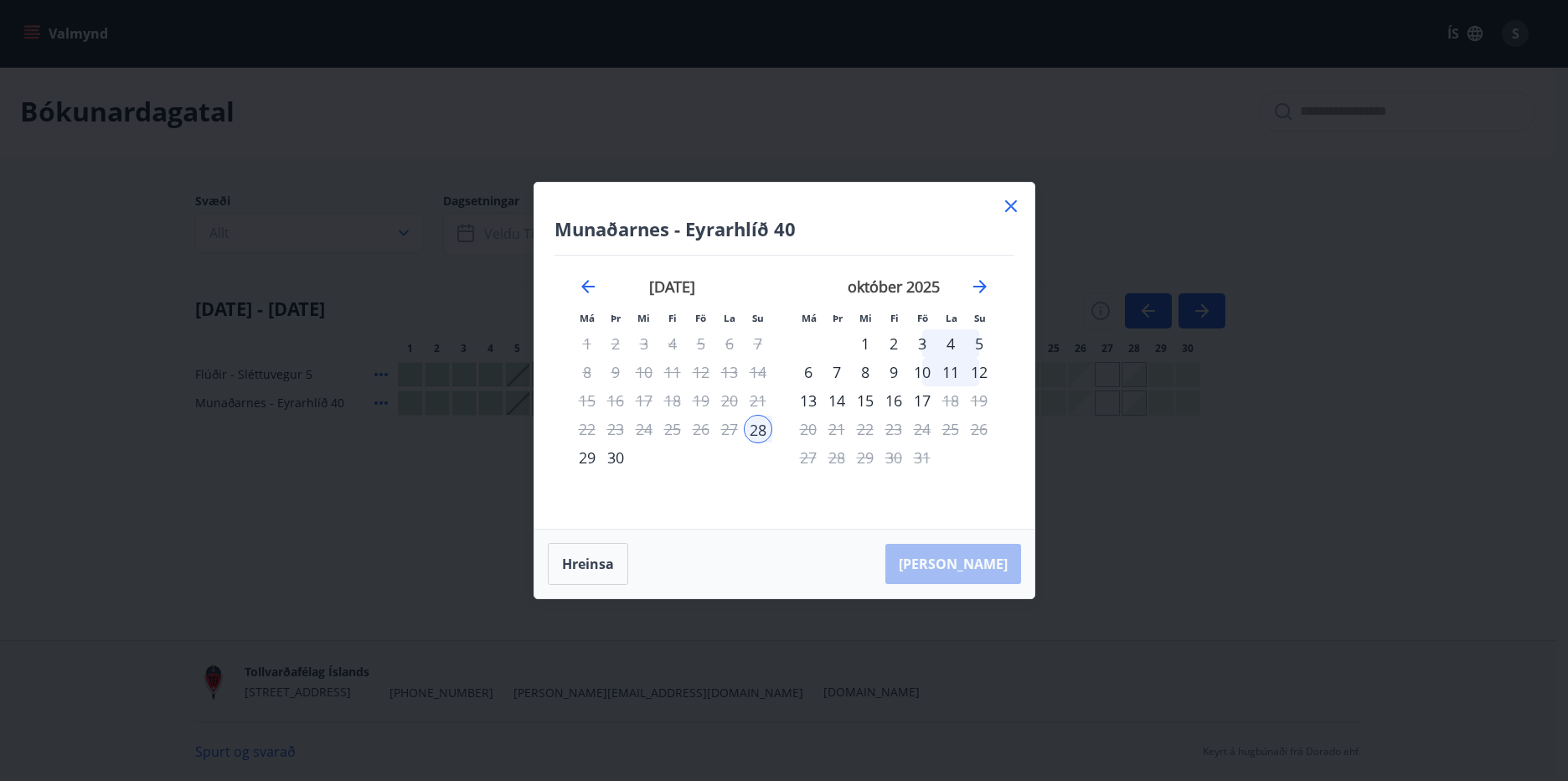
click at [1010, 197] on icon at bounding box center [1011, 206] width 20 height 20
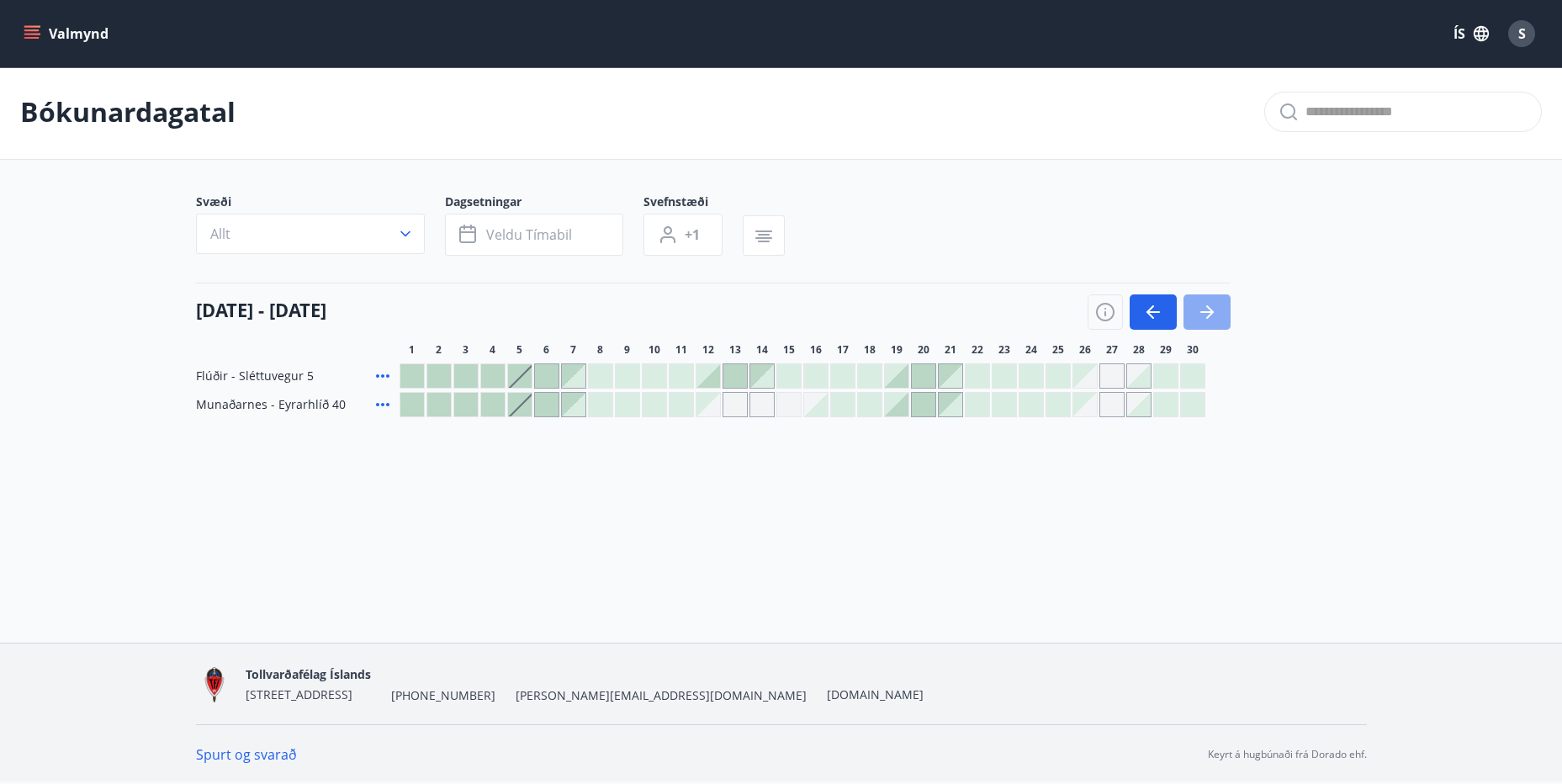
click at [1202, 322] on button "button" at bounding box center [1207, 312] width 47 height 35
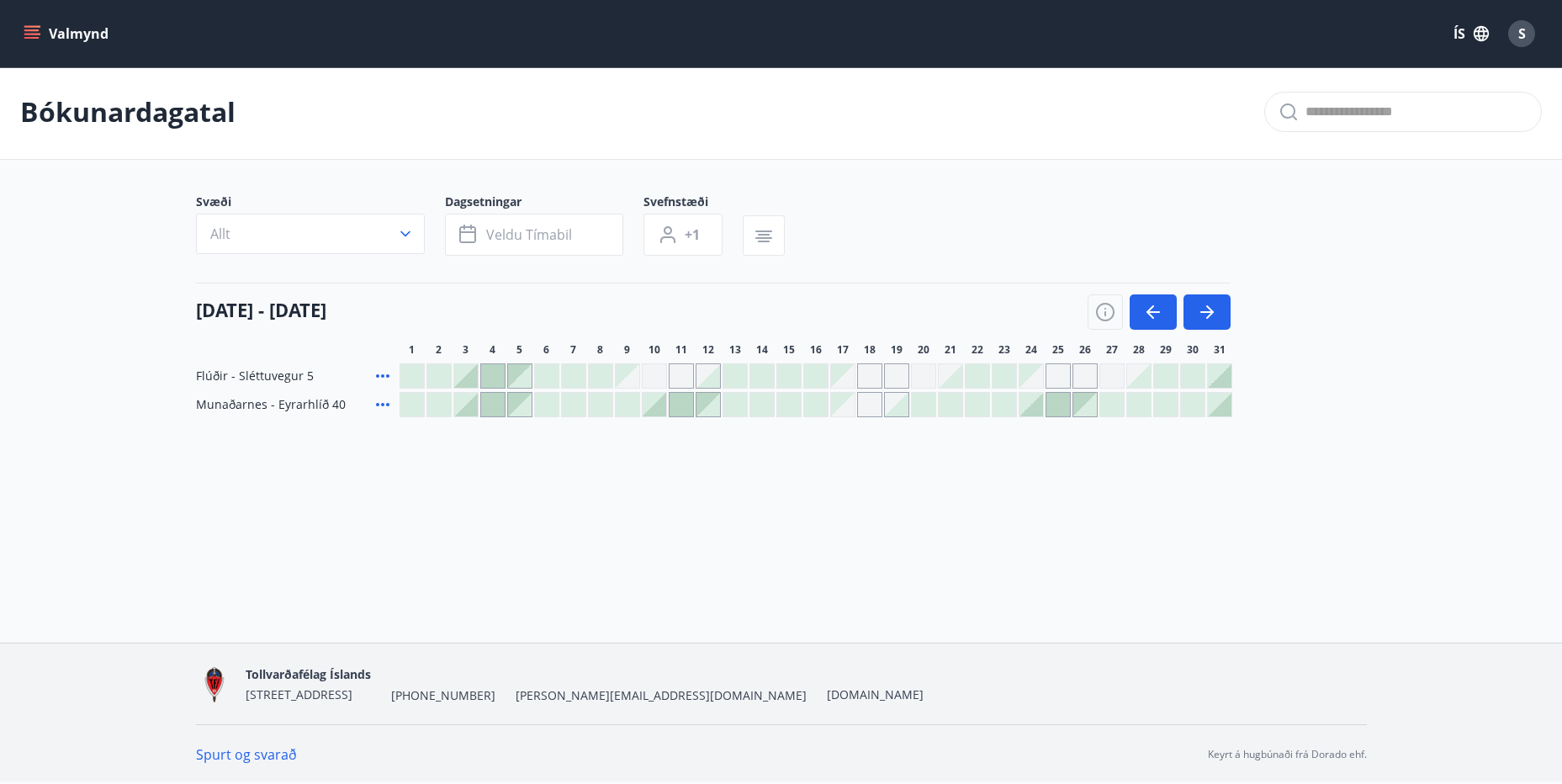
click at [462, 399] on div at bounding box center [466, 405] width 23 height 23
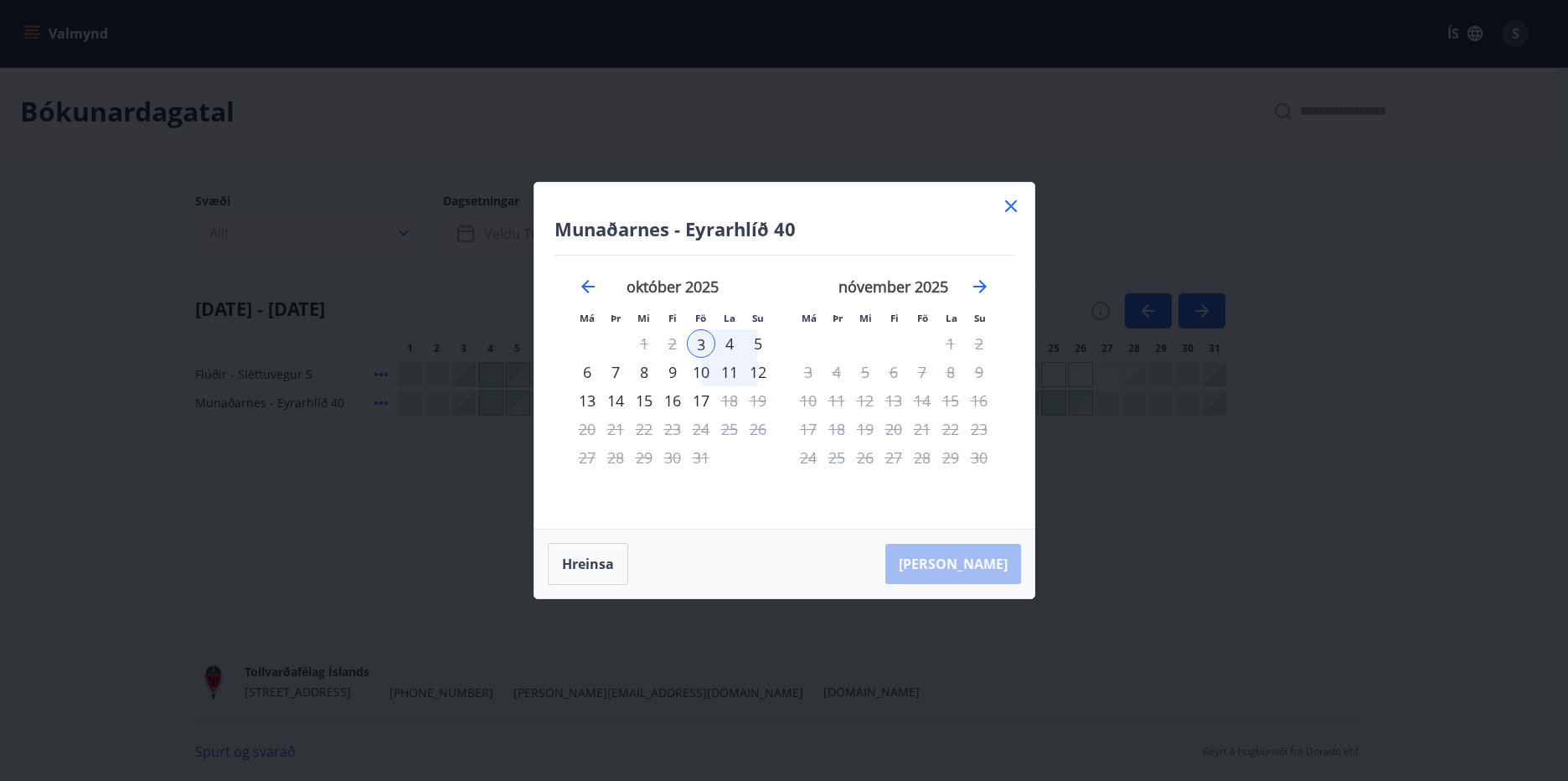
click at [756, 338] on div "5" at bounding box center [758, 344] width 29 height 29
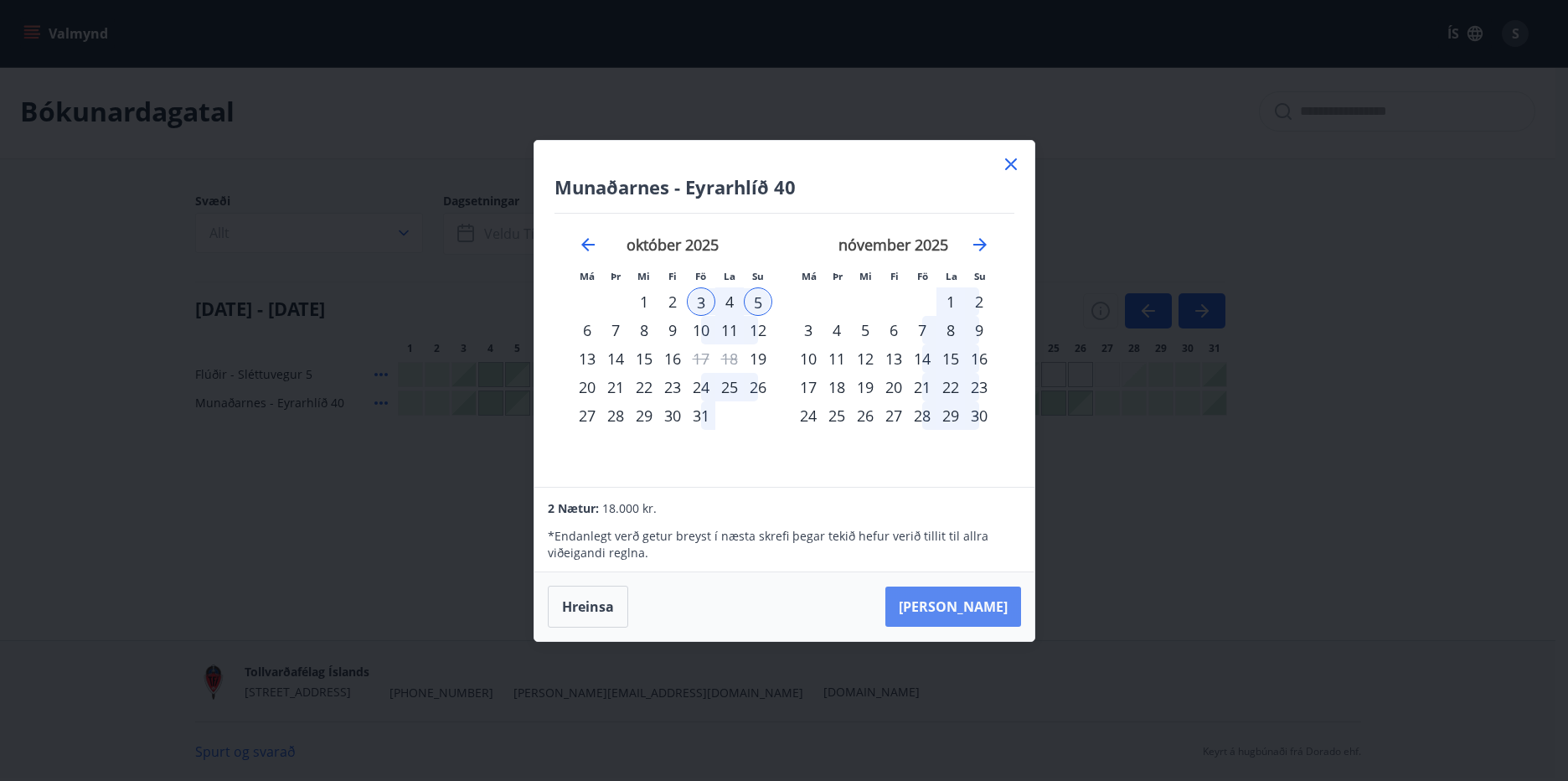
click at [975, 602] on button "Taka Frá" at bounding box center [952, 606] width 136 height 40
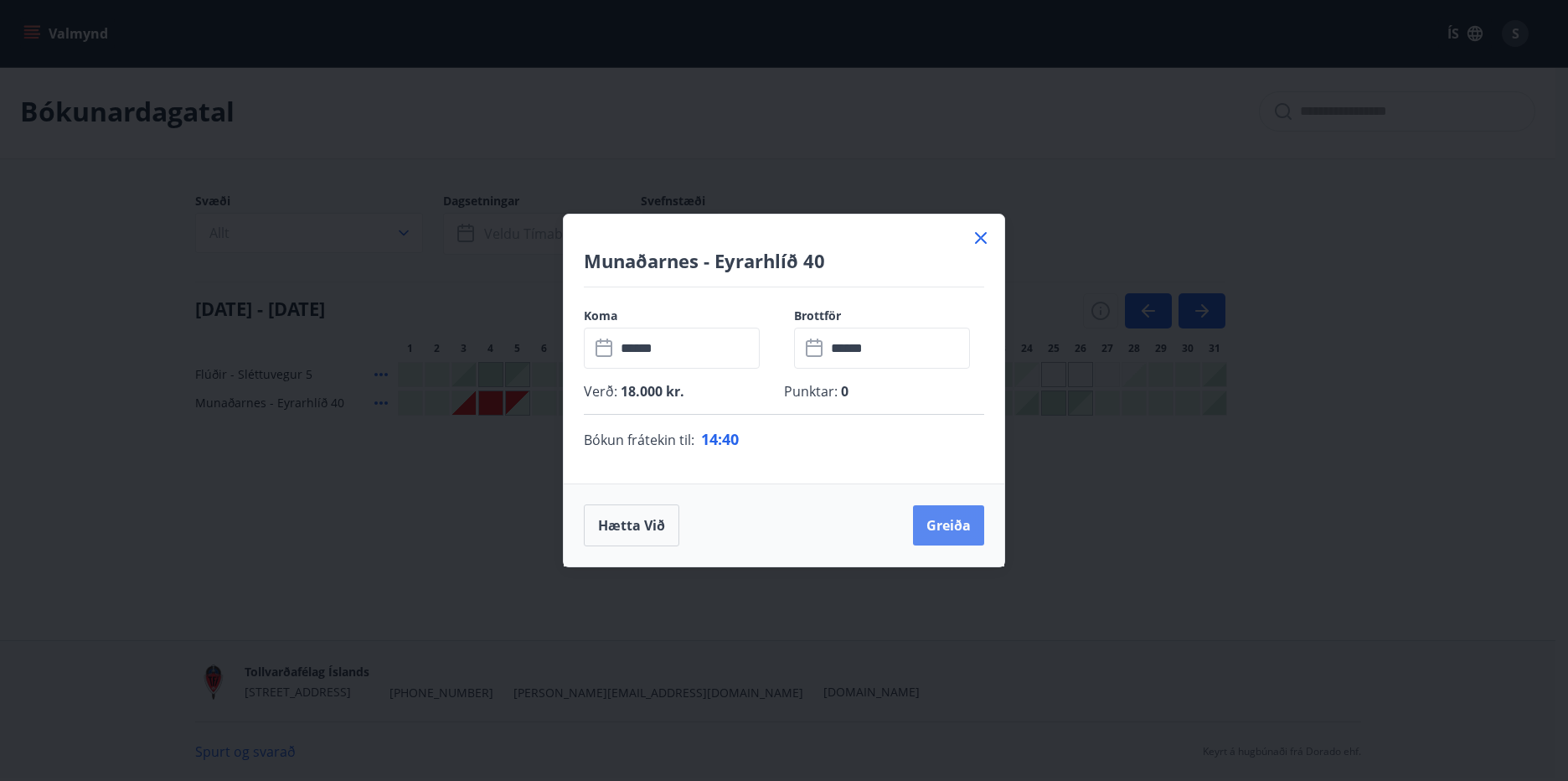
click at [939, 522] on button "Greiða" at bounding box center [948, 525] width 71 height 40
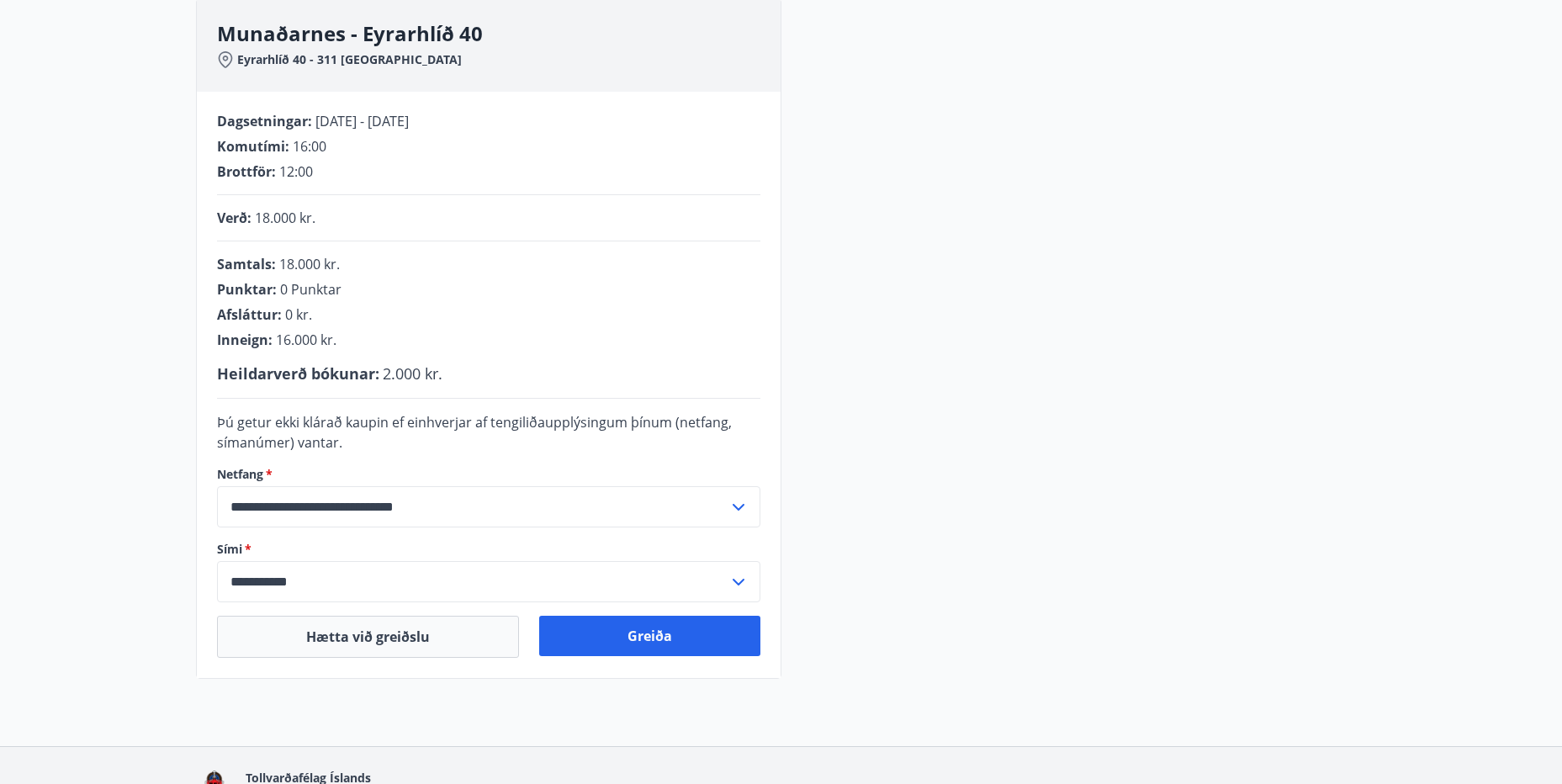
scroll to position [354, 0]
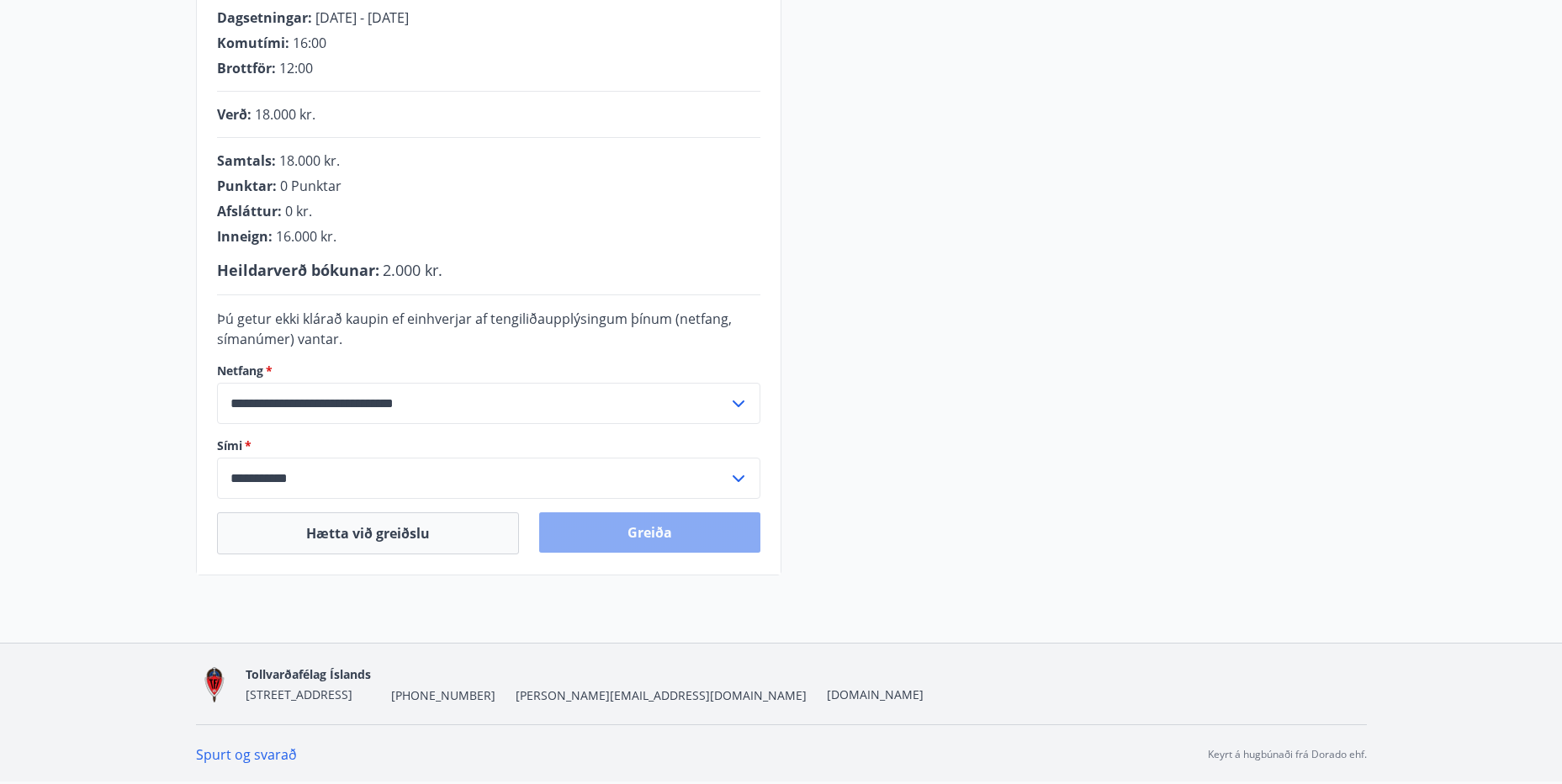
click at [562, 528] on button "Greiða" at bounding box center [649, 532] width 221 height 41
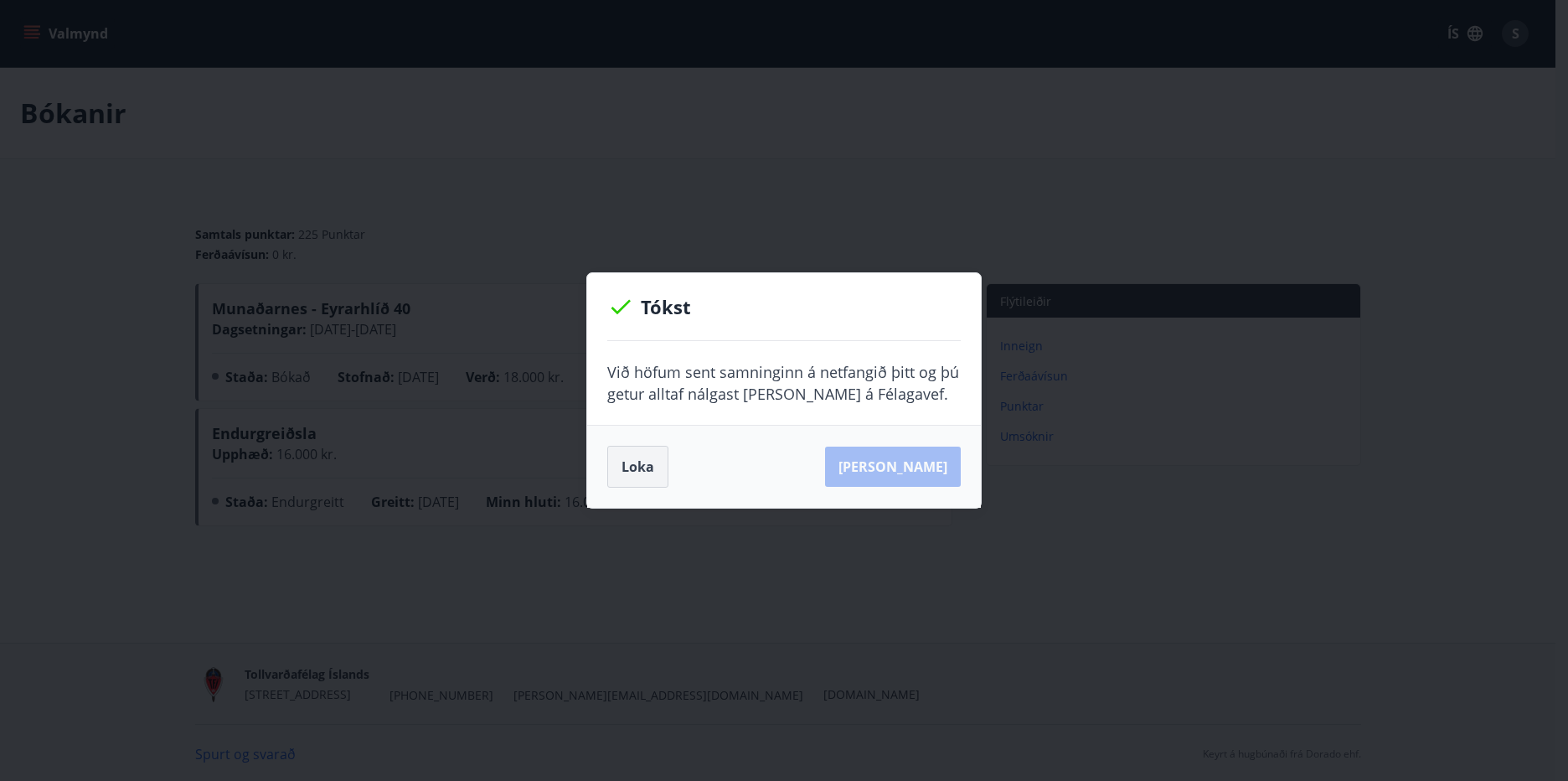
click at [651, 467] on button "Loka" at bounding box center [638, 467] width 61 height 42
